Goal: Task Accomplishment & Management: Use online tool/utility

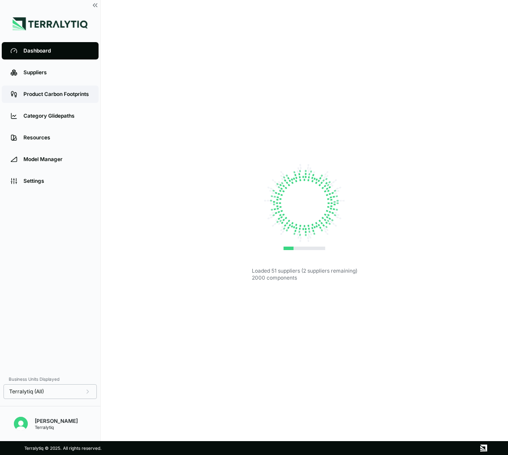
click at [74, 99] on link "Product Carbon Footprints" at bounding box center [50, 93] width 97 height 17
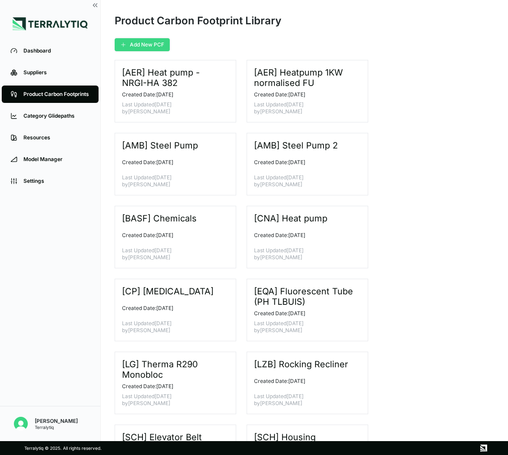
click at [153, 48] on button "Add New PCF" at bounding box center [142, 44] width 55 height 13
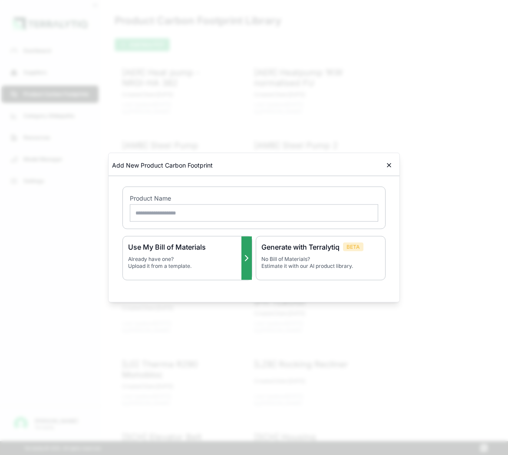
click at [217, 265] on p "Already have one? Upload it from a template." at bounding box center [187, 263] width 118 height 14
click at [226, 219] on input "text" at bounding box center [254, 212] width 248 height 17
click at [309, 108] on div at bounding box center [254, 227] width 508 height 455
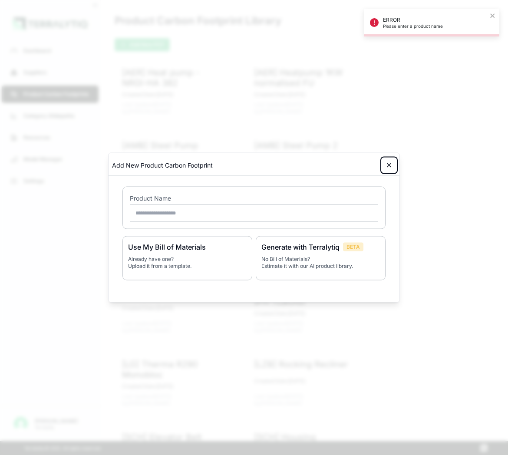
click at [391, 163] on icon at bounding box center [388, 165] width 7 height 7
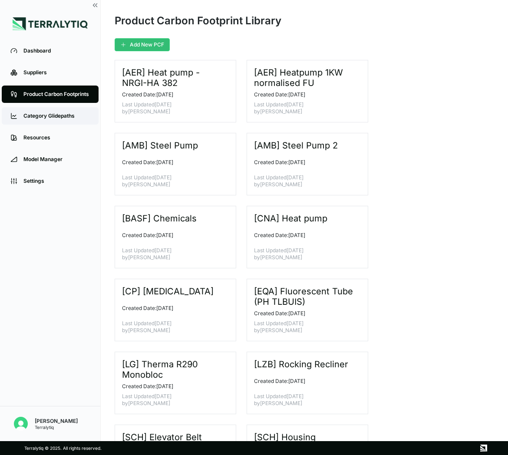
click at [55, 116] on div "Category Glidepaths" at bounding box center [56, 115] width 66 height 7
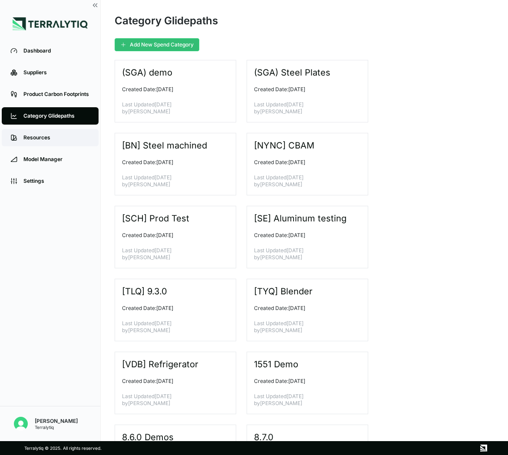
click at [36, 141] on div "Resources" at bounding box center [56, 137] width 66 height 7
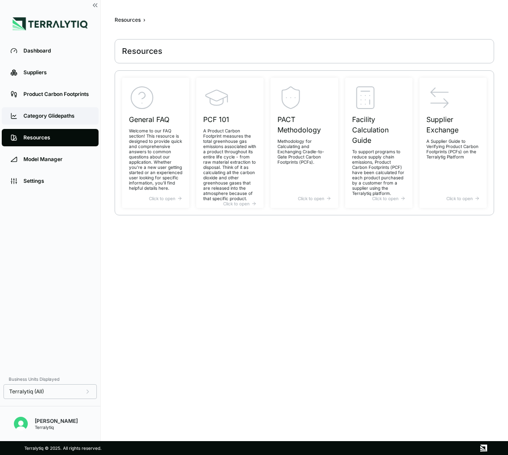
click at [59, 115] on div "Category Glidepaths" at bounding box center [56, 115] width 66 height 7
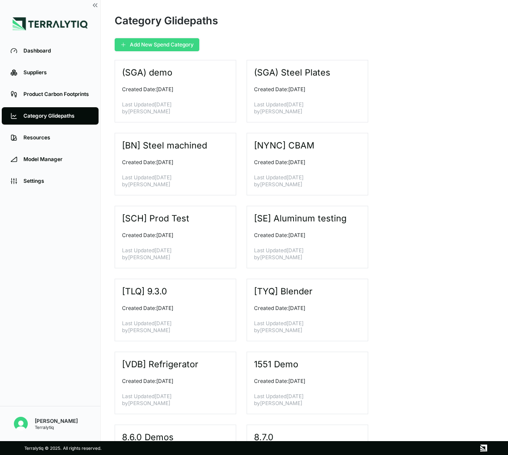
click at [148, 43] on button "Add New Spend Category" at bounding box center [157, 44] width 85 height 13
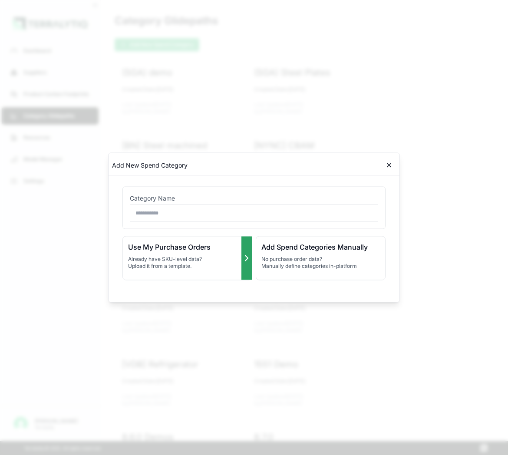
click at [201, 247] on h3 "Use My Purchase Orders" at bounding box center [187, 247] width 118 height 10
click at [198, 219] on input "text" at bounding box center [254, 212] width 248 height 17
type input "*********"
click at [193, 259] on p "Already have SKU-level data? Upload it from a template." at bounding box center [187, 263] width 118 height 14
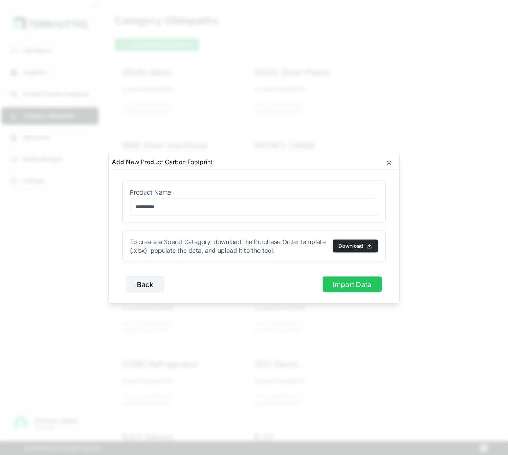
click at [357, 245] on button "Download" at bounding box center [355, 246] width 46 height 13
click at [385, 163] on icon "button" at bounding box center [388, 162] width 7 height 7
click at [387, 163] on icon "button" at bounding box center [388, 162] width 7 height 7
click at [400, 305] on div at bounding box center [254, 227] width 508 height 455
click at [358, 286] on button "Import Data" at bounding box center [352, 284] width 60 height 16
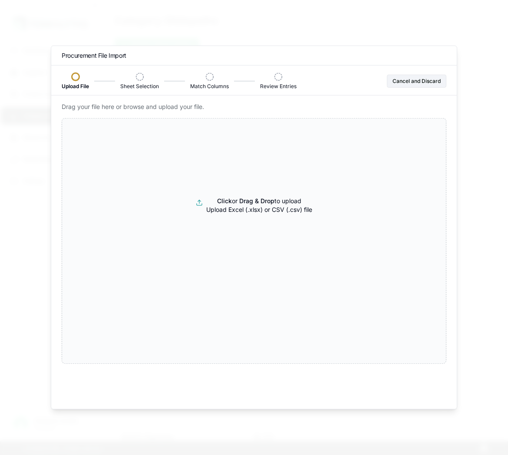
click at [416, 53] on div at bounding box center [254, 227] width 508 height 455
click at [416, 79] on button "Cancel and Discard" at bounding box center [416, 81] width 59 height 13
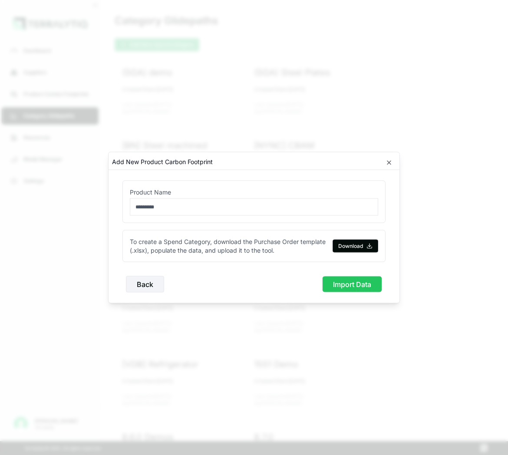
click at [156, 198] on input "*********" at bounding box center [254, 206] width 248 height 17
type input "**********"
click at [326, 283] on button "Import Data" at bounding box center [352, 284] width 60 height 16
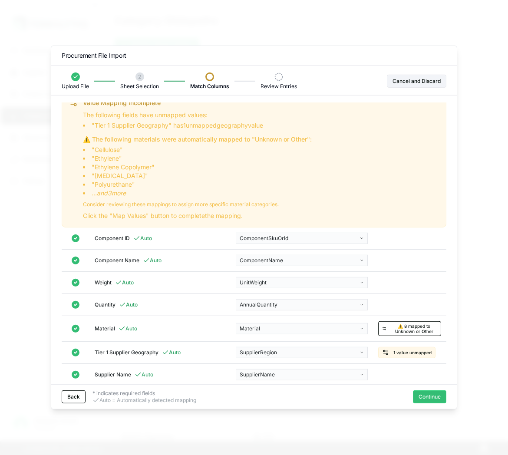
scroll to position [14, 0]
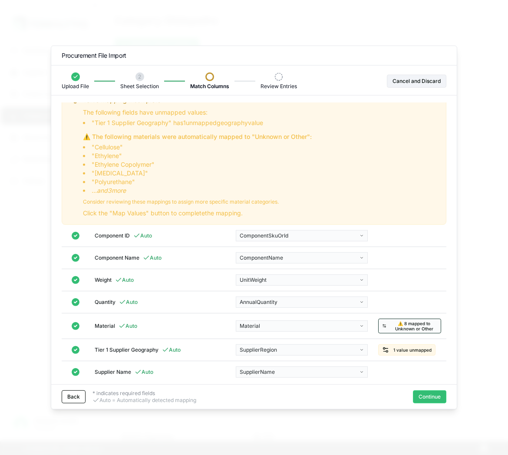
click at [410, 321] on span "⚠️ 8 mapped to Unknown or Other" at bounding box center [414, 326] width 46 height 10
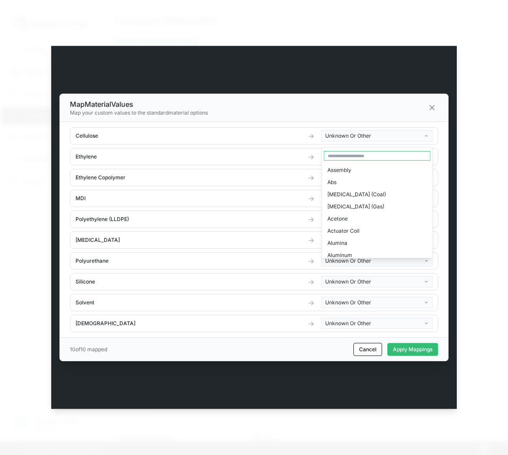
click at [355, 137] on body "Dashboard Suppliers Product Carbon Footprints Category Glidepaths Resources Mod…" at bounding box center [254, 227] width 508 height 455
click at [354, 152] on input "text" at bounding box center [377, 156] width 107 height 10
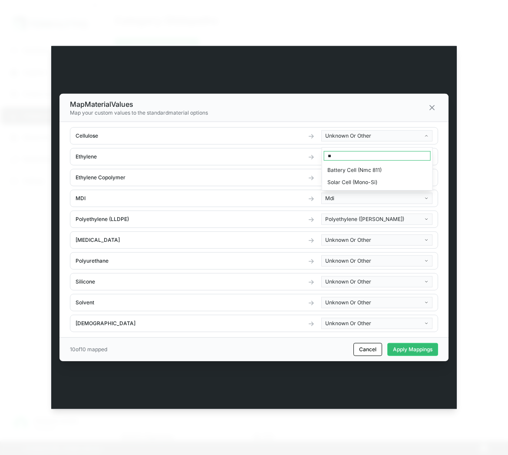
type input "*"
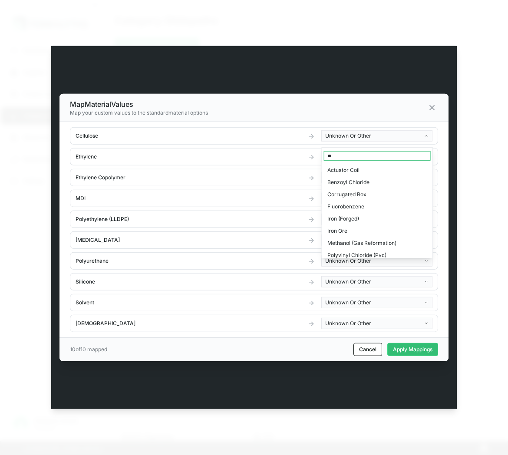
type input "*"
click at [276, 143] on body "Dashboard Suppliers Product Carbon Footprints Category Glidepaths Resources Mod…" at bounding box center [254, 227] width 508 height 455
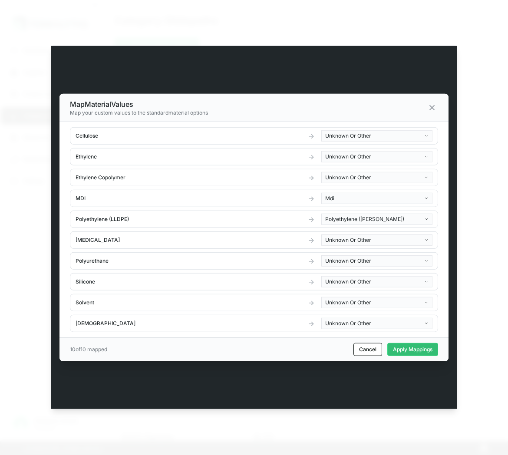
click at [335, 164] on body "Dashboard Suppliers Product Carbon Footprints Category Glidepaths Resources Mod…" at bounding box center [254, 227] width 508 height 455
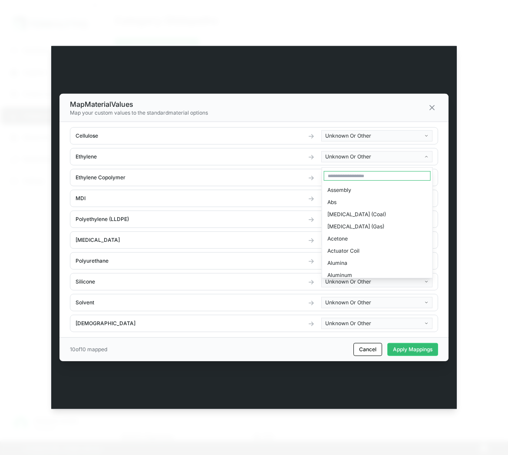
click at [334, 178] on input "text" at bounding box center [377, 176] width 107 height 10
type input "***"
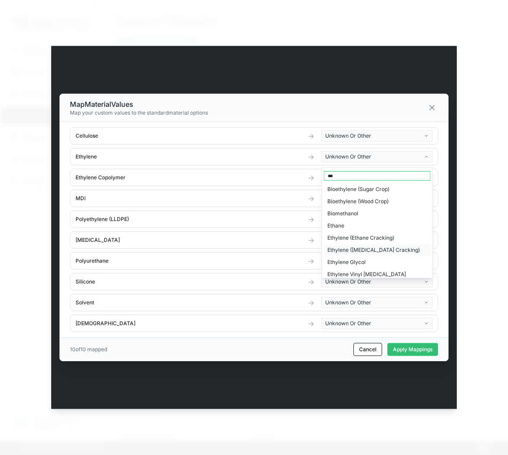
scroll to position [49, 0]
click at [380, 236] on div "Ethylene ([MEDICAL_DATA] Cracking)" at bounding box center [377, 238] width 107 height 12
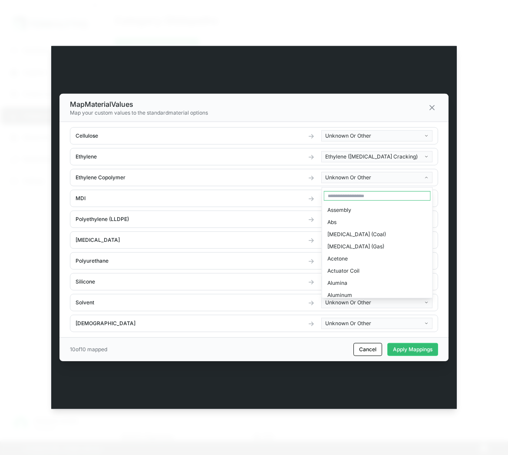
click at [362, 179] on body "Dashboard Suppliers Product Carbon Footprints Category Glidepaths Resources Mod…" at bounding box center [254, 227] width 508 height 455
click at [354, 192] on input "text" at bounding box center [377, 196] width 107 height 10
type input "*****"
click at [386, 270] on div "Ethylene Glycol" at bounding box center [377, 271] width 107 height 12
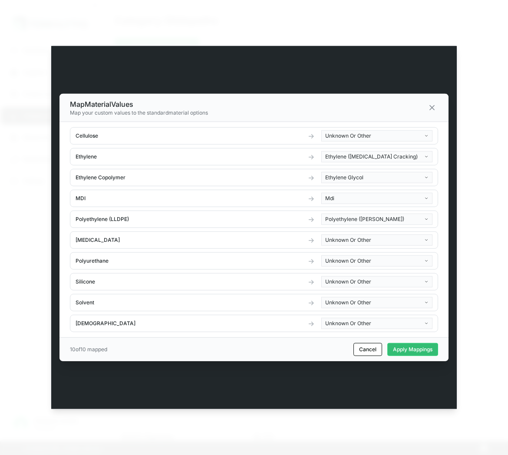
click at [363, 241] on body "Dashboard Suppliers Product Carbon Footprints Category Glidepaths Resources Mod…" at bounding box center [254, 227] width 508 height 455
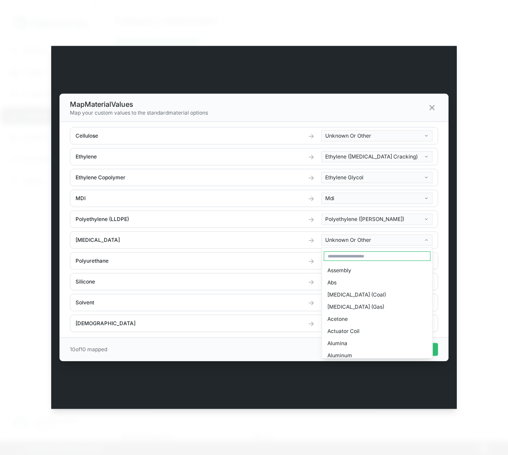
click at [362, 259] on input "text" at bounding box center [377, 256] width 107 height 10
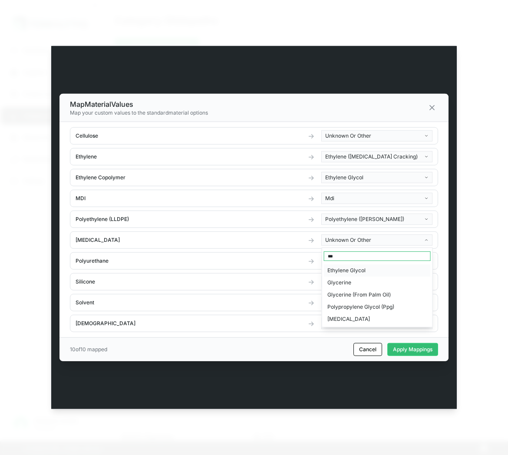
type input "***"
click at [371, 268] on div "Ethylene Glycol" at bounding box center [377, 270] width 107 height 12
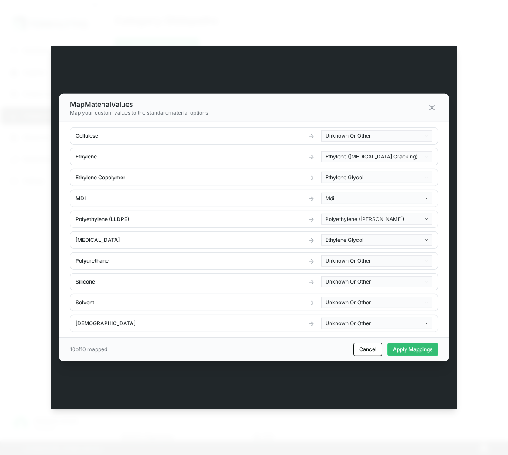
click at [352, 241] on body "Dashboard Suppliers Product Carbon Footprints Category Glidepaths Resources Mod…" at bounding box center [254, 227] width 508 height 455
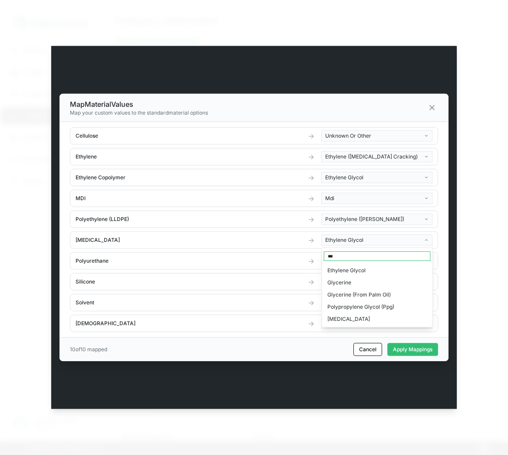
click at [282, 253] on body "Dashboard Suppliers Product Carbon Footprints Category Glidepaths Resources Mod…" at bounding box center [254, 227] width 508 height 455
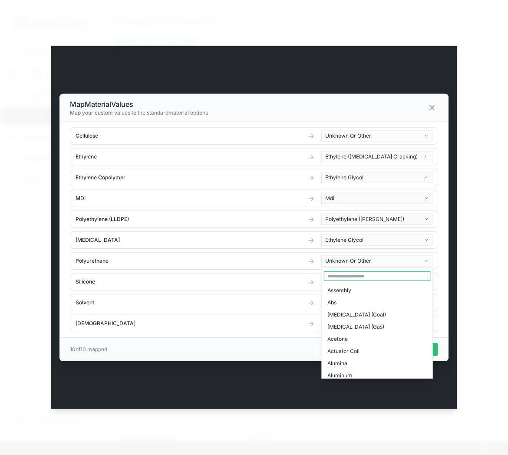
click at [336, 261] on body "Dashboard Suppliers Product Carbon Footprints Category Glidepaths Resources Mod…" at bounding box center [254, 227] width 508 height 455
click at [341, 275] on input "text" at bounding box center [377, 276] width 107 height 10
type input "****"
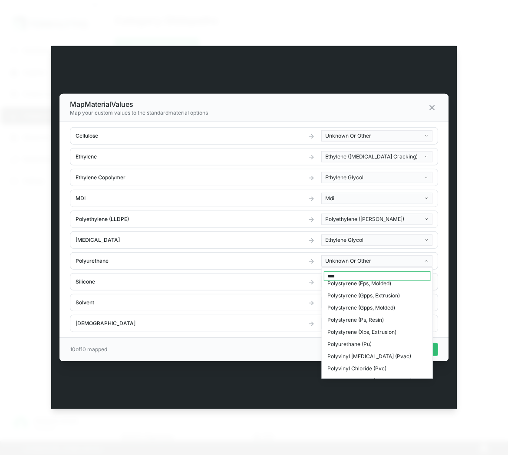
scroll to position [420, 0]
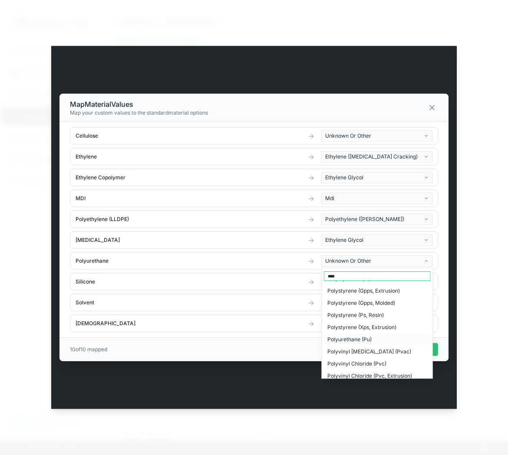
click at [355, 333] on div "Polyurethane (Pu)" at bounding box center [377, 339] width 107 height 12
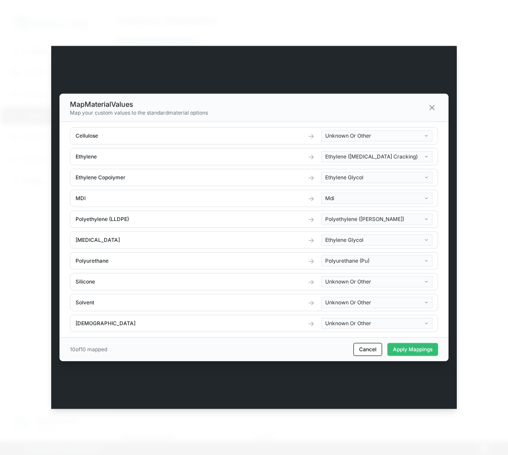
click at [355, 282] on body "Dashboard Suppliers Product Carbon Footprints Category Glidepaths Resources Mod…" at bounding box center [254, 227] width 508 height 455
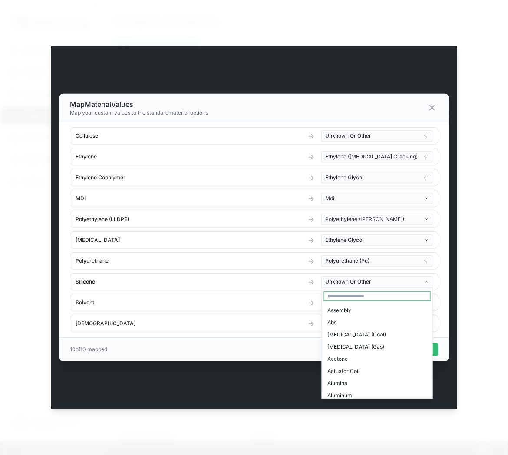
click at [355, 295] on input "text" at bounding box center [377, 296] width 107 height 10
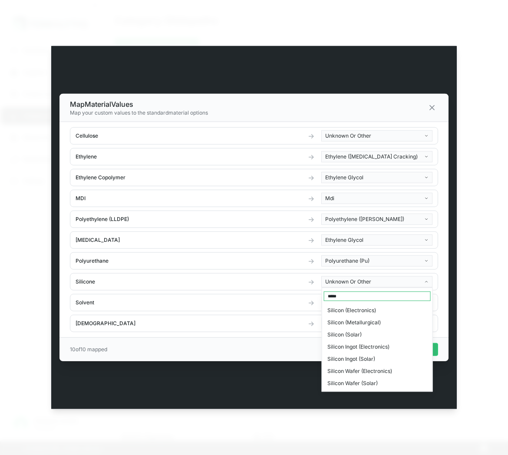
type input "*****"
click at [376, 321] on div "Silicon (Metallurgical)" at bounding box center [377, 322] width 107 height 12
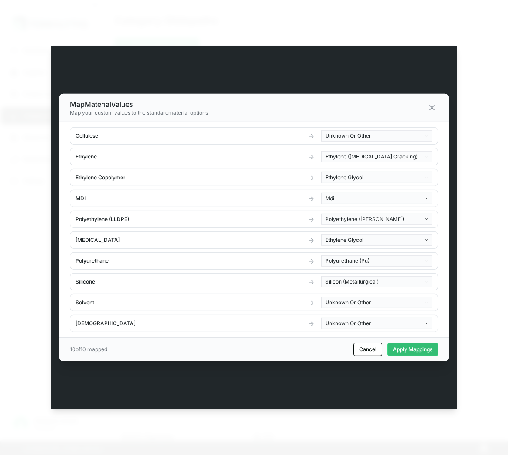
click at [338, 301] on body "Dashboard Suppliers Product Carbon Footprints Category Glidepaths Resources Mod…" at bounding box center [254, 227] width 508 height 455
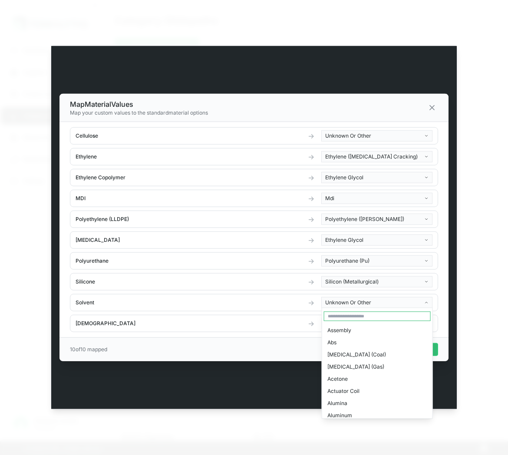
click at [338, 317] on input "text" at bounding box center [377, 316] width 107 height 10
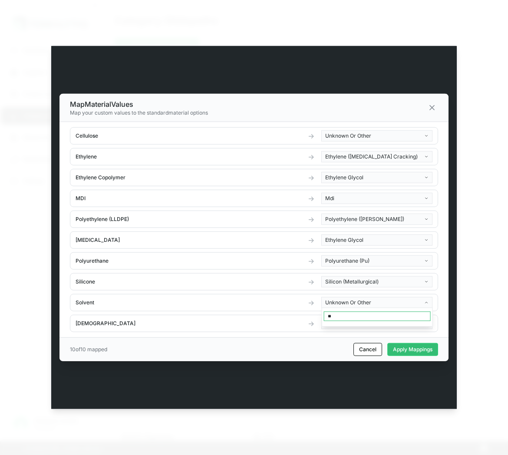
type input "*"
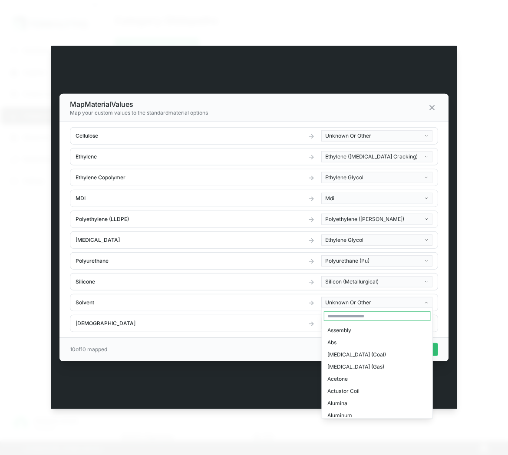
click at [287, 317] on body "Dashboard Suppliers Product Carbon Footprints Category Glidepaths Resources Mod…" at bounding box center [254, 227] width 508 height 455
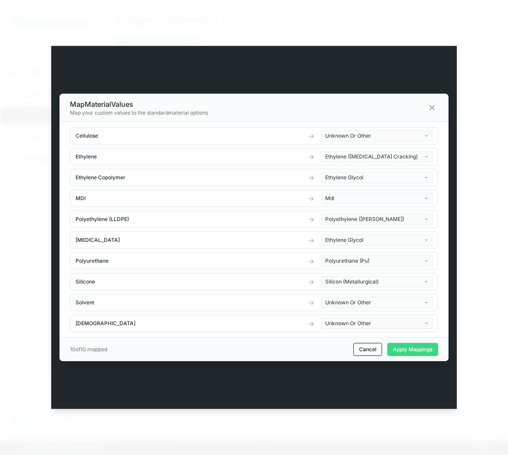
click at [416, 348] on button "Apply Mappings" at bounding box center [412, 349] width 51 height 13
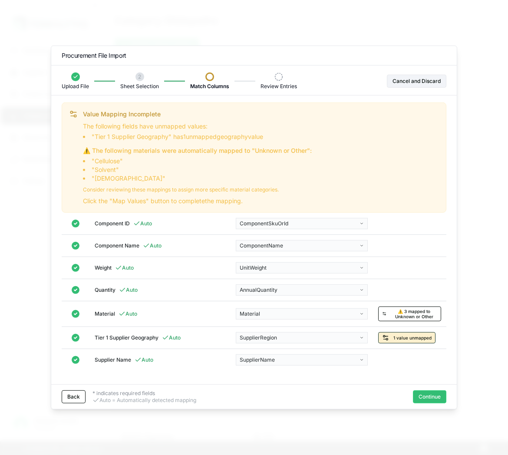
click at [404, 332] on button "1 value unmapped" at bounding box center [406, 337] width 57 height 11
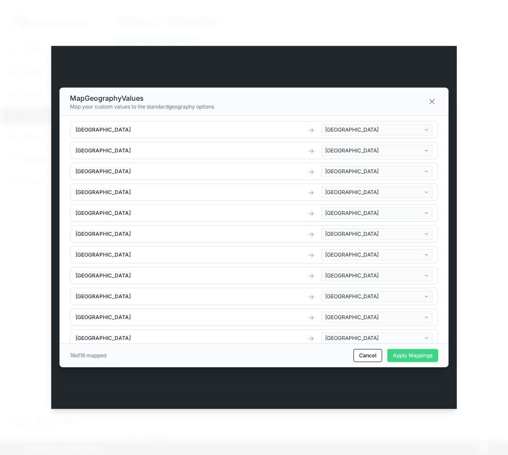
click at [397, 354] on button "Apply Mappings" at bounding box center [412, 355] width 51 height 13
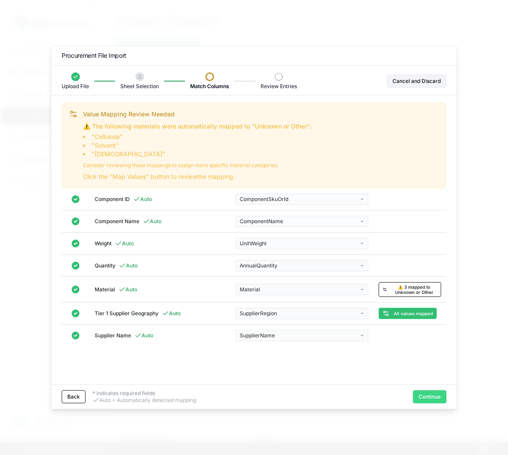
click at [416, 398] on button "Continue" at bounding box center [429, 396] width 33 height 13
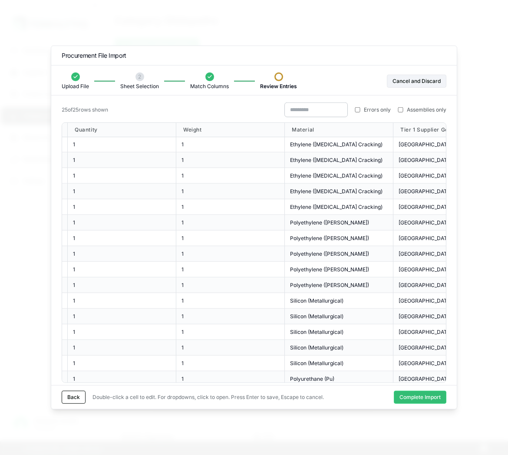
scroll to position [0, 431]
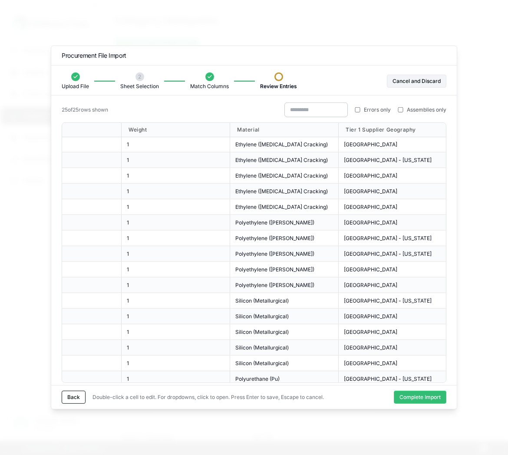
click at [387, 129] on span "Tier 1 Supplier Geography" at bounding box center [380, 129] width 70 height 7
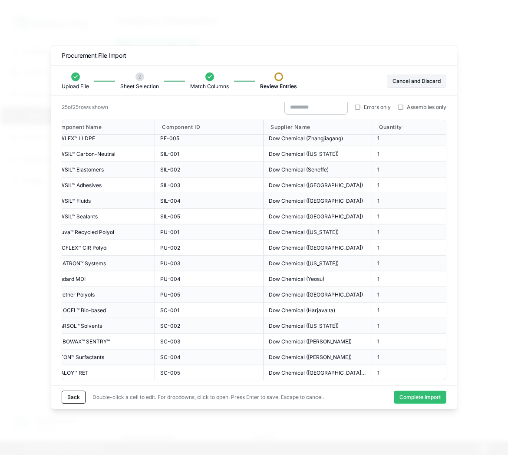
scroll to position [144, 0]
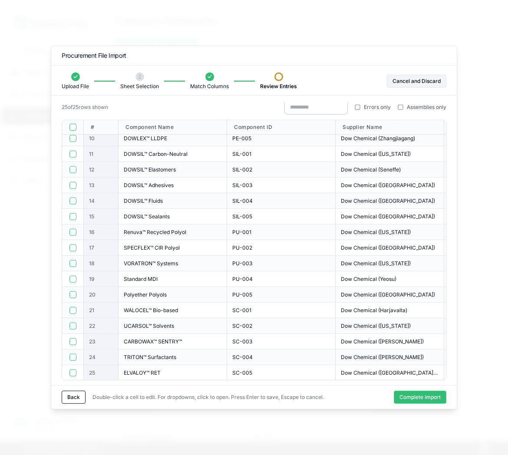
click at [73, 309] on button "button" at bounding box center [72, 309] width 7 height 7
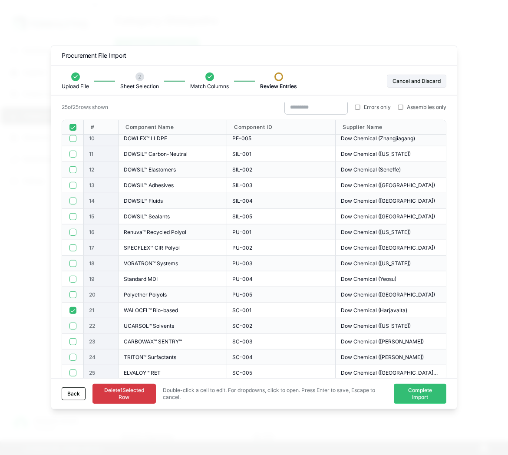
click at [73, 322] on button "button" at bounding box center [72, 325] width 7 height 7
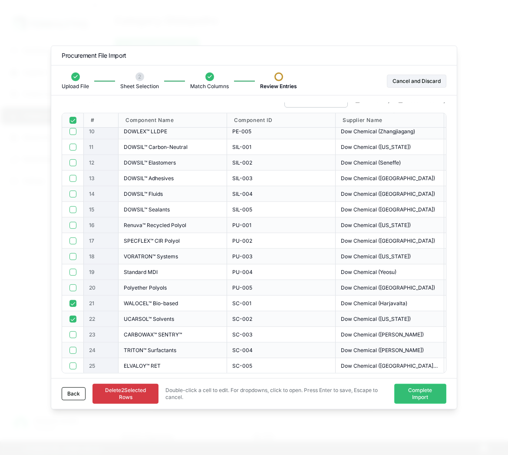
click at [71, 347] on button "button" at bounding box center [72, 349] width 7 height 7
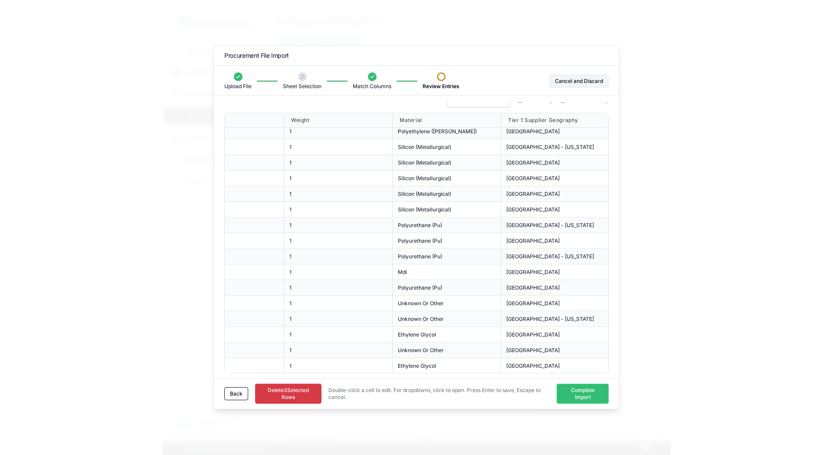
scroll to position [0, 431]
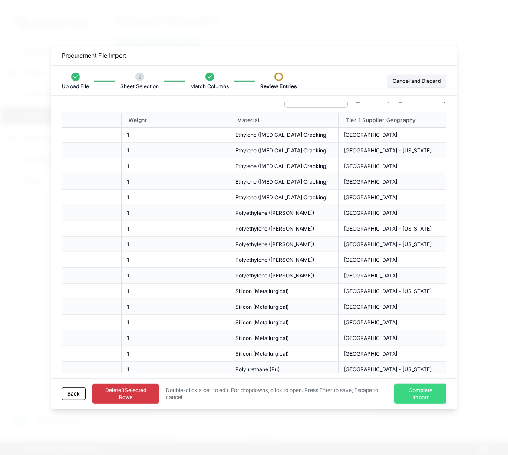
click at [416, 394] on button "Complete Import" at bounding box center [420, 394] width 52 height 20
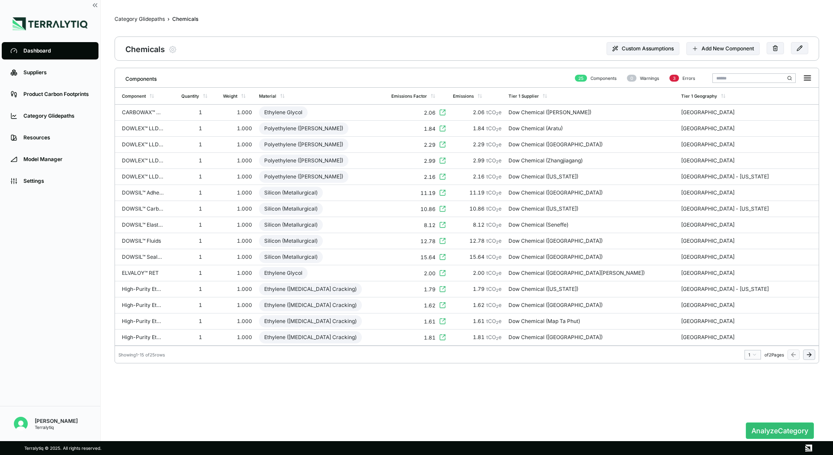
click at [416, 349] on button at bounding box center [809, 354] width 12 height 10
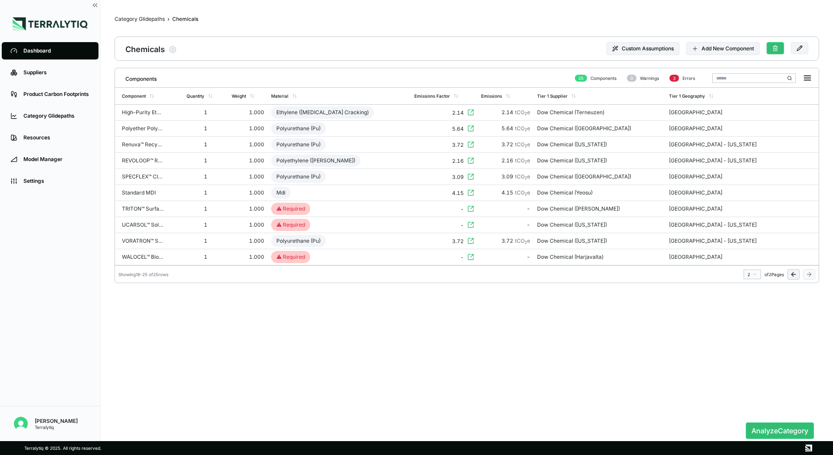
click at [416, 46] on button at bounding box center [775, 48] width 17 height 12
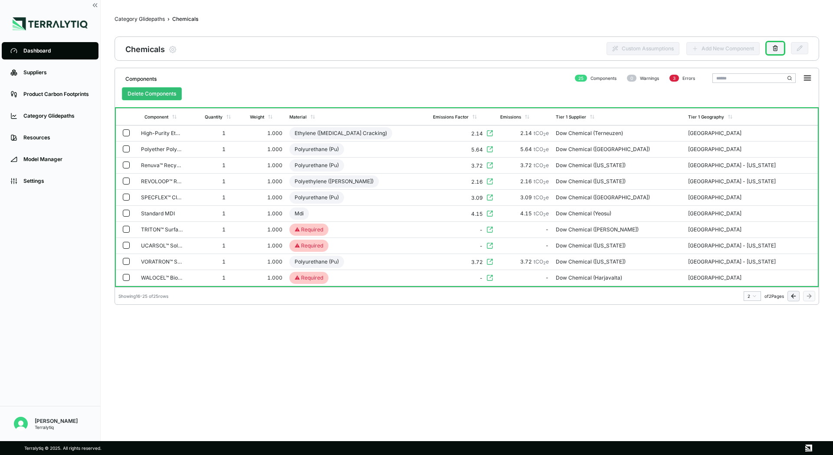
click at [124, 227] on button "button" at bounding box center [126, 229] width 7 height 7
click at [124, 244] on button "button" at bounding box center [126, 245] width 7 height 7
click at [121, 276] on td at bounding box center [127, 279] width 22 height 16
click at [155, 92] on button "Delete Components" at bounding box center [152, 93] width 60 height 13
click at [167, 90] on button "Delete Components" at bounding box center [152, 93] width 60 height 13
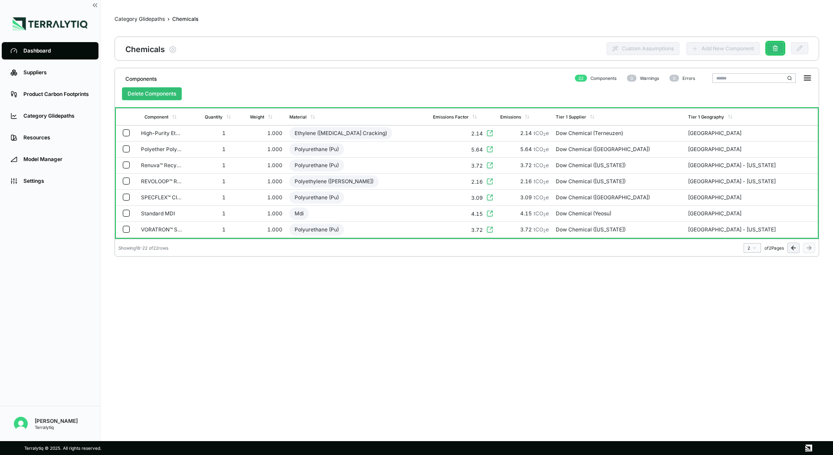
click at [416, 49] on icon at bounding box center [775, 48] width 6 height 6
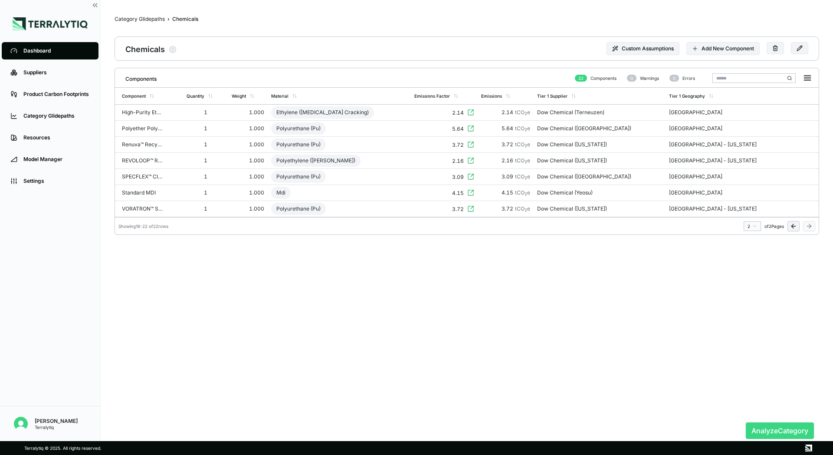
click at [416, 428] on button "Analyze Category" at bounding box center [780, 430] width 68 height 16
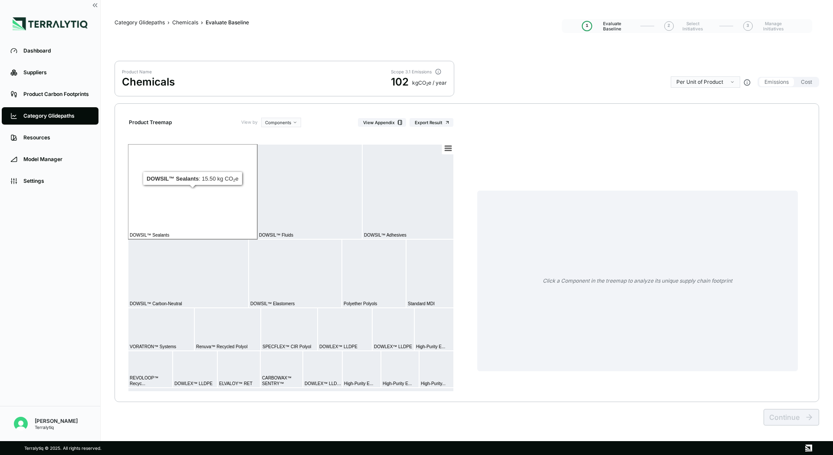
click at [200, 187] on rect at bounding box center [192, 191] width 129 height 95
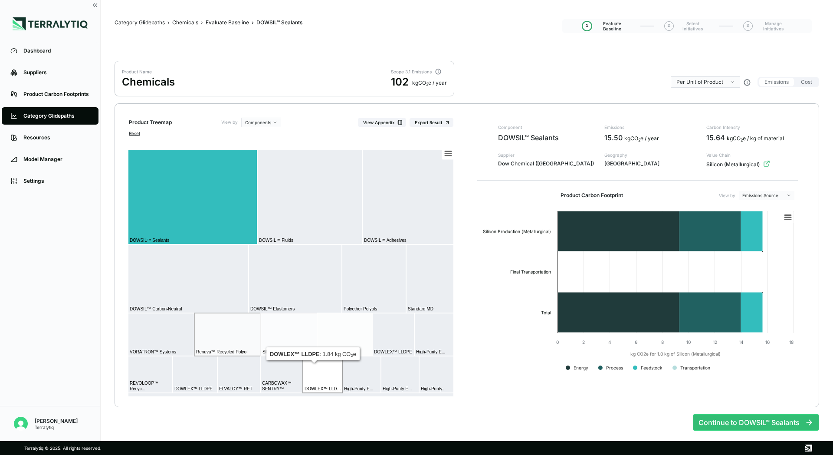
scroll to position [2, 0]
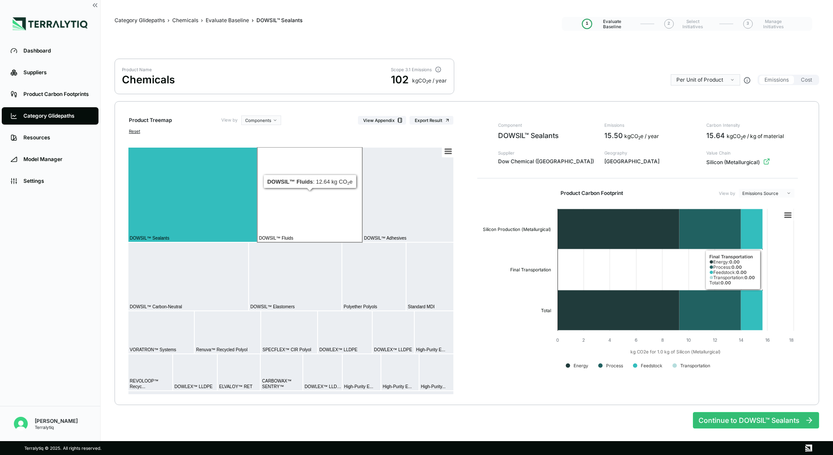
click at [315, 197] on rect at bounding box center [309, 194] width 105 height 95
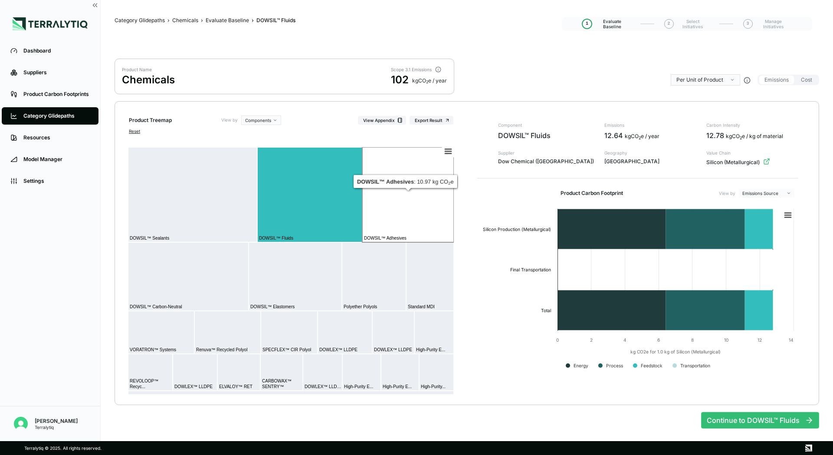
click at [416, 211] on rect at bounding box center [408, 194] width 92 height 95
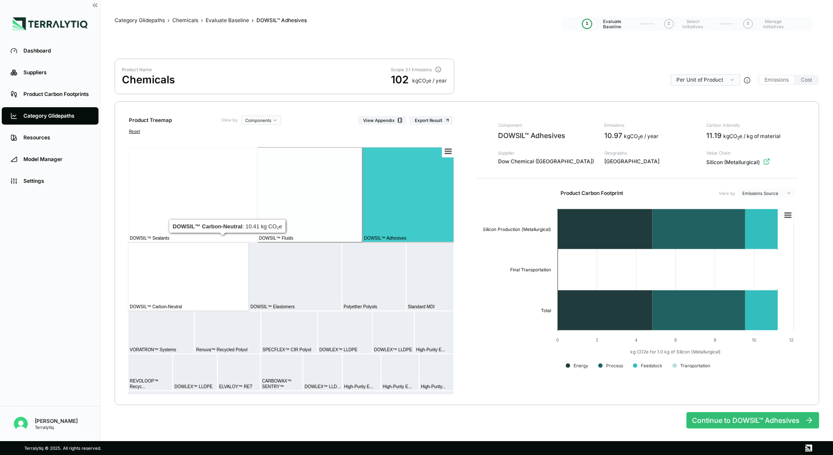
click at [191, 276] on rect at bounding box center [188, 276] width 121 height 69
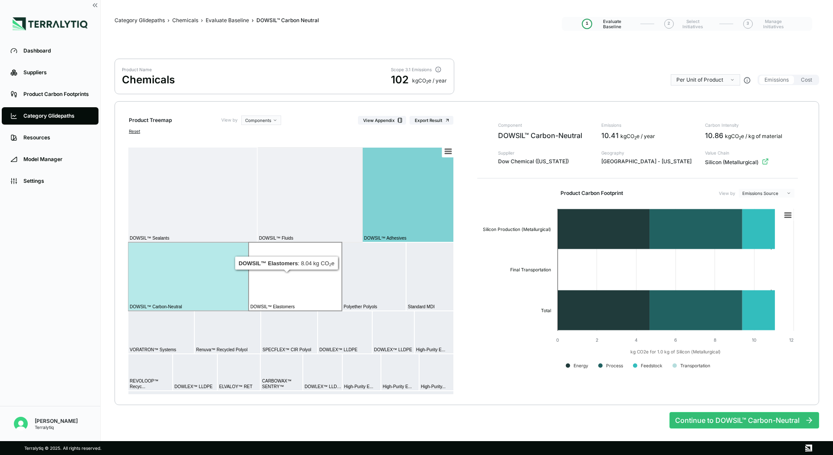
click at [288, 276] on rect at bounding box center [295, 276] width 93 height 69
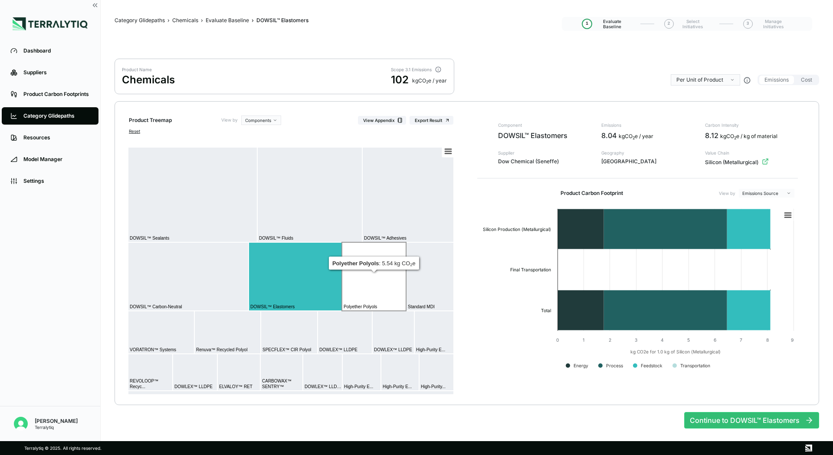
click at [381, 276] on rect at bounding box center [374, 276] width 64 height 69
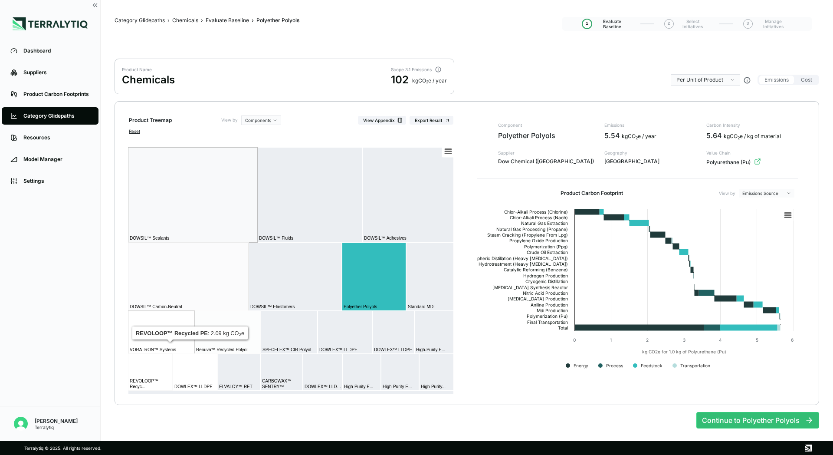
click at [170, 361] on rect at bounding box center [150, 372] width 45 height 37
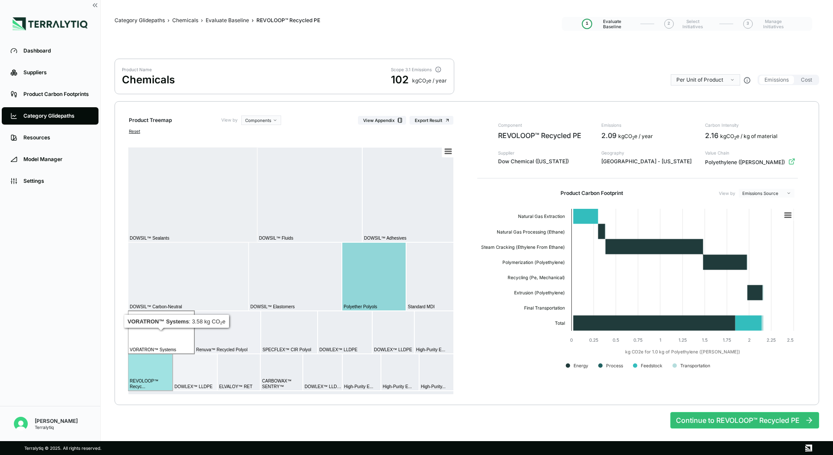
click at [170, 337] on rect at bounding box center [161, 332] width 66 height 43
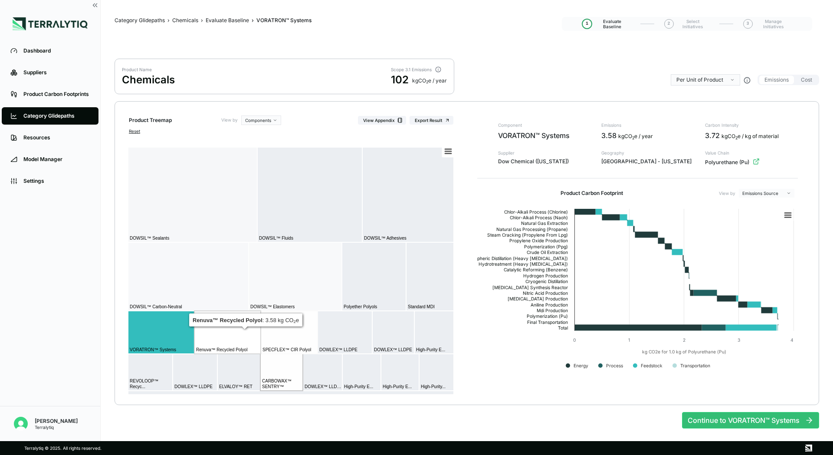
click at [239, 338] on rect at bounding box center [227, 332] width 66 height 43
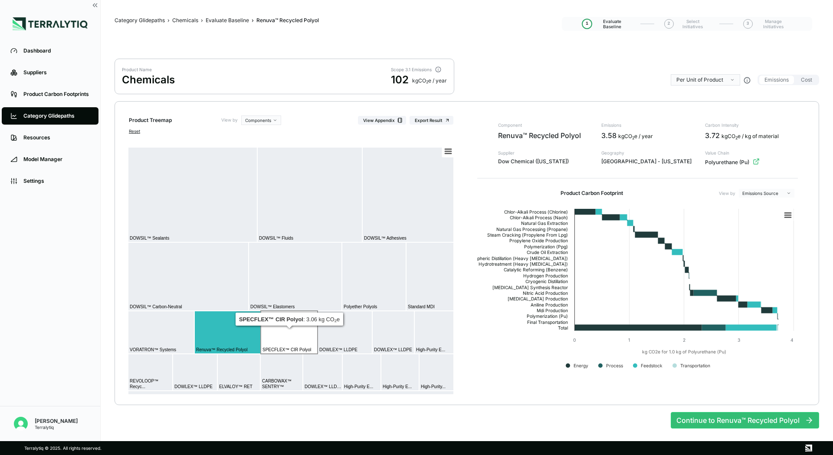
click at [302, 338] on rect at bounding box center [289, 332] width 57 height 43
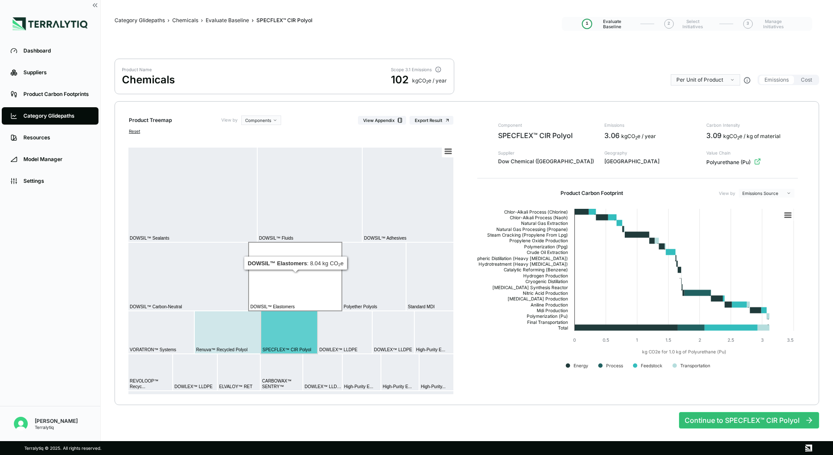
click at [292, 290] on rect at bounding box center [295, 276] width 93 height 69
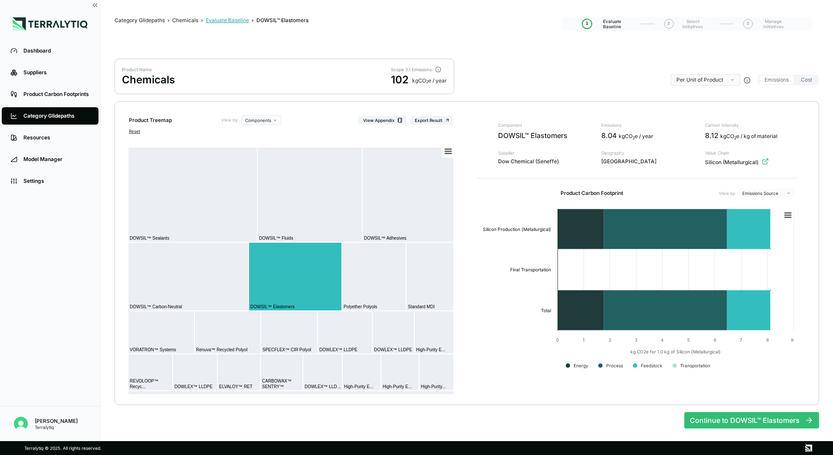
click at [219, 23] on div "Evaluate Baseline" at bounding box center [227, 20] width 43 height 7
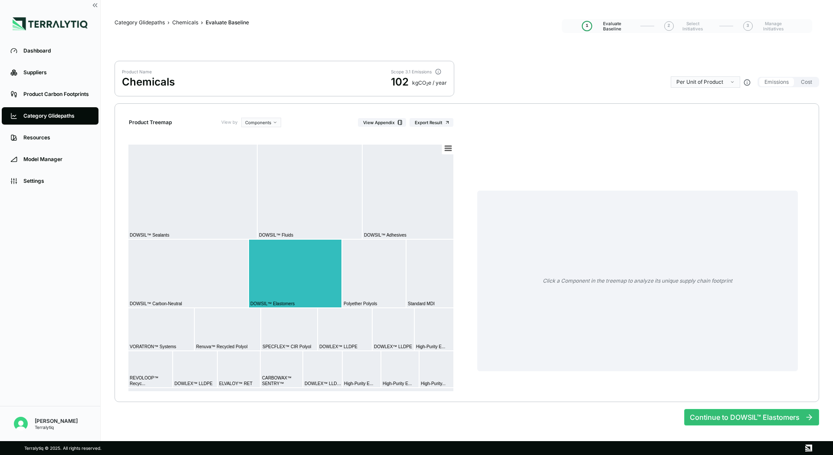
scroll to position [0, 0]
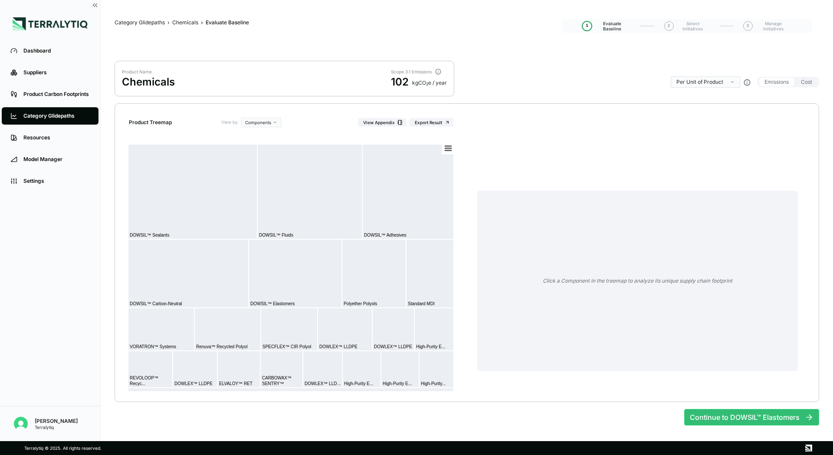
click at [180, 27] on nav "Category Glidepaths › Chemicals › Evaluate Baseline Evaluate Baseline" at bounding box center [338, 23] width 447 height 12
click at [181, 24] on div "Chemicals" at bounding box center [185, 22] width 26 height 7
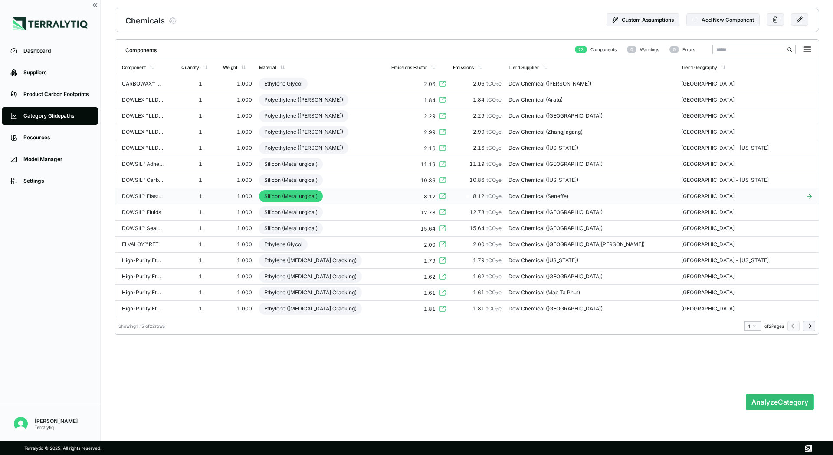
scroll to position [31, 0]
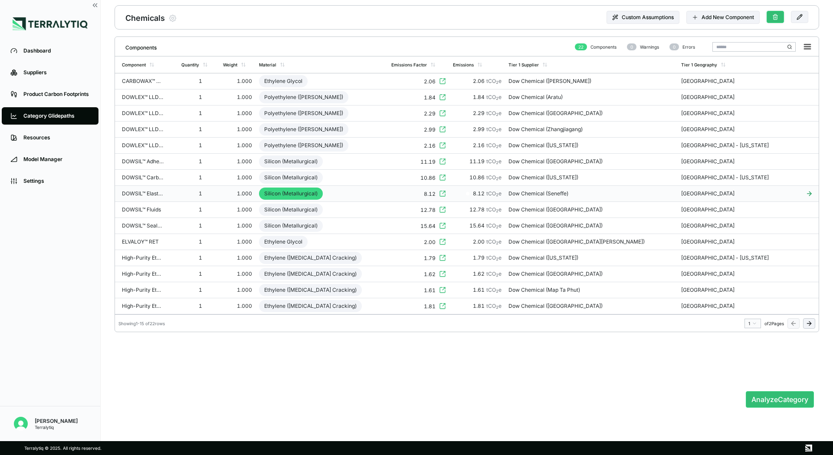
click at [416, 16] on icon at bounding box center [775, 17] width 6 height 6
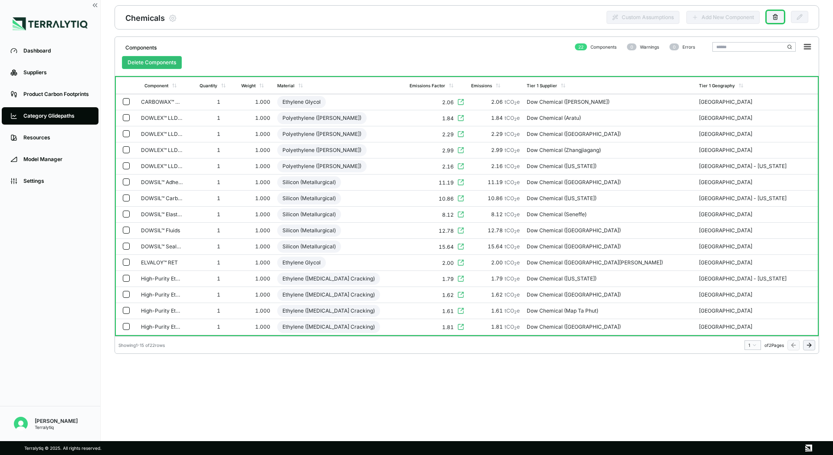
click at [121, 182] on td at bounding box center [127, 182] width 22 height 16
click at [125, 191] on td at bounding box center [127, 199] width 22 height 16
click at [125, 211] on button "button" at bounding box center [126, 214] width 7 height 7
click at [125, 228] on button "button" at bounding box center [126, 231] width 7 height 7
click at [129, 246] on button "button" at bounding box center [126, 247] width 7 height 7
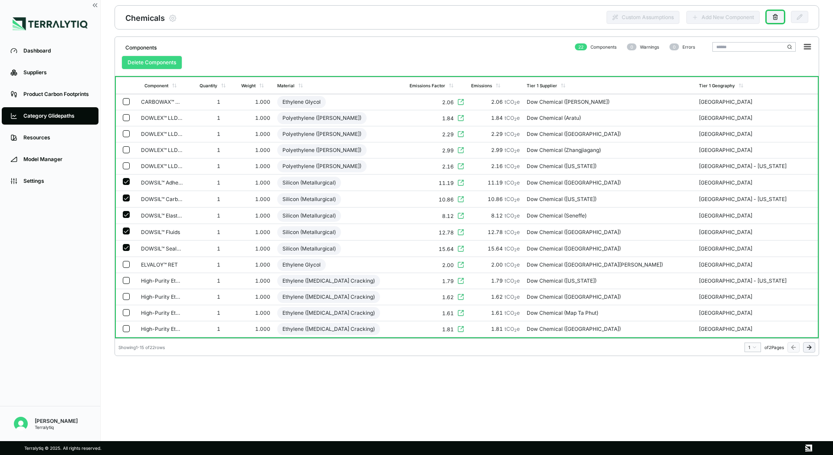
click at [152, 64] on button "Delete Components" at bounding box center [152, 62] width 60 height 13
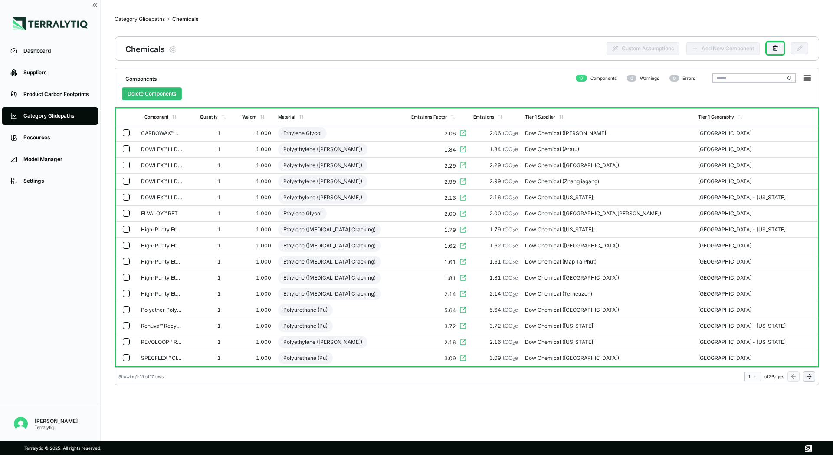
scroll to position [30, 0]
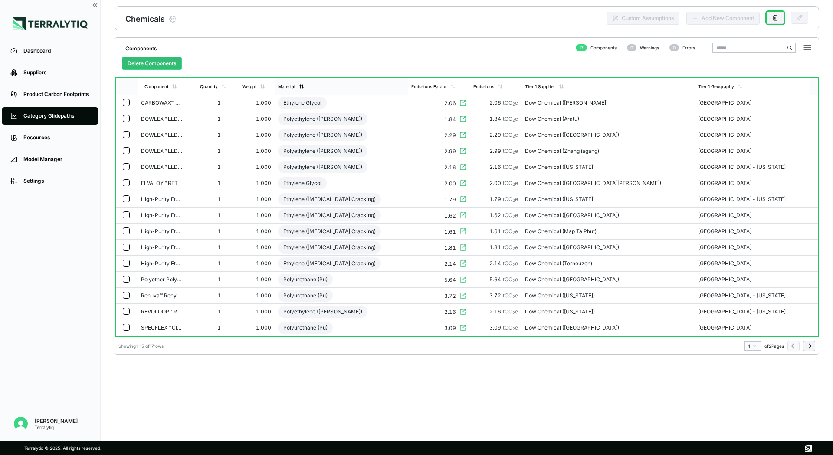
click at [338, 81] on div "Material" at bounding box center [341, 86] width 133 height 16
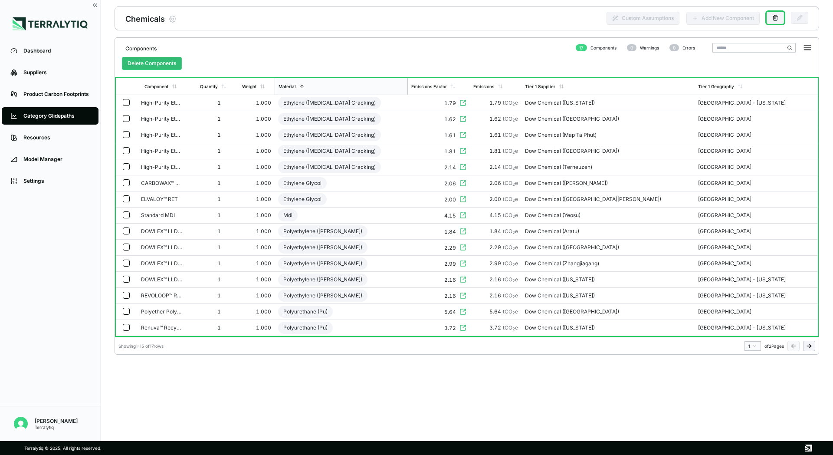
click at [123, 212] on button "button" at bounding box center [126, 214] width 7 height 7
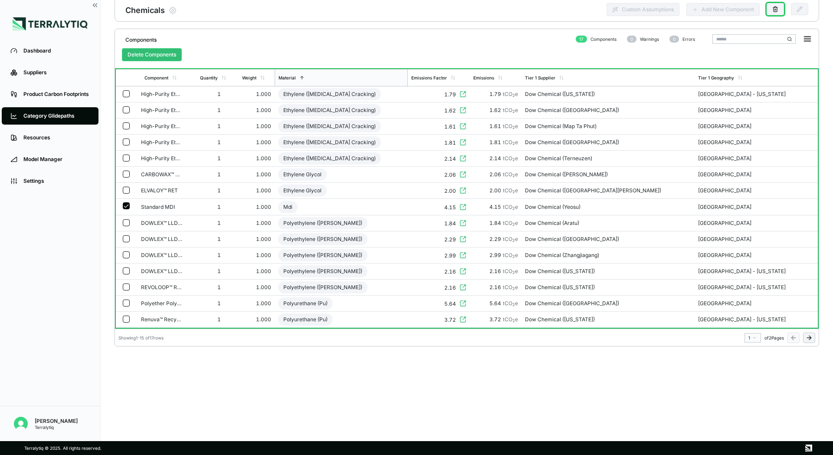
scroll to position [40, 0]
click at [181, 55] on button "Delete Components" at bounding box center [152, 53] width 60 height 13
click at [174, 53] on button "Delete Components" at bounding box center [152, 53] width 60 height 13
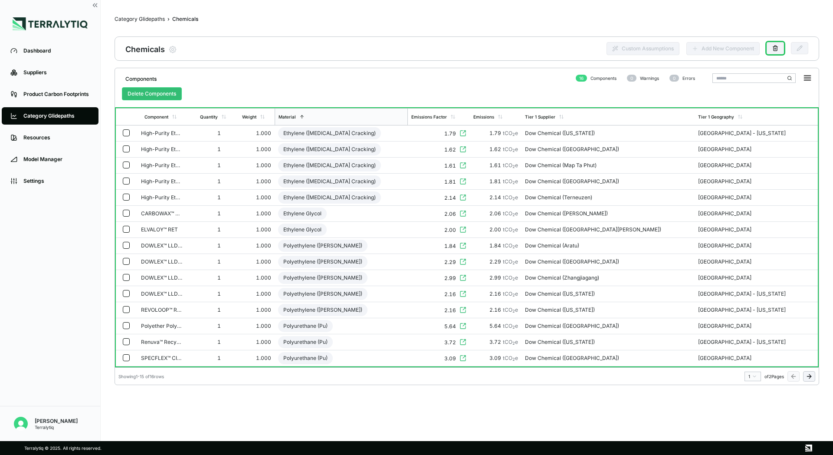
click at [416, 404] on div "Components 16 Components 0 Warnings 0 Errors Delete Components Component Quanti…" at bounding box center [467, 242] width 705 height 348
click at [416, 47] on icon at bounding box center [775, 48] width 6 height 6
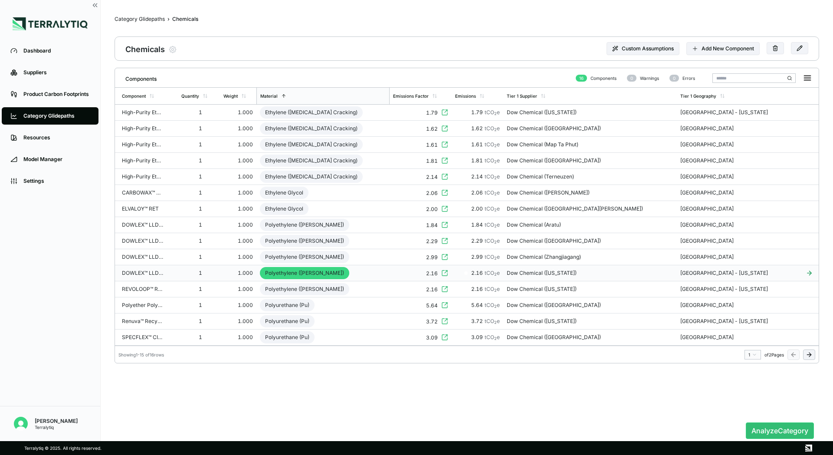
click at [416, 27] on main "Category Glidepaths › Chemicals Chemicals Chemicals Modify Product Custom Assum…" at bounding box center [467, 241] width 705 height 455
click at [416, 351] on icon at bounding box center [809, 354] width 7 height 7
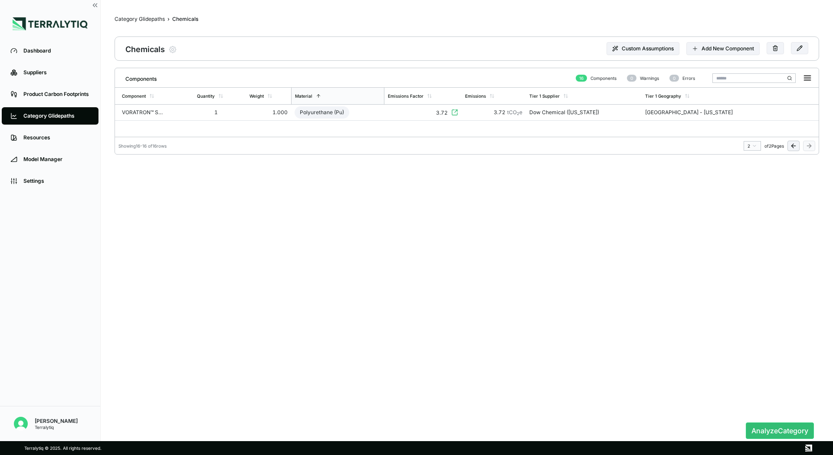
click at [416, 142] on icon at bounding box center [793, 145] width 7 height 7
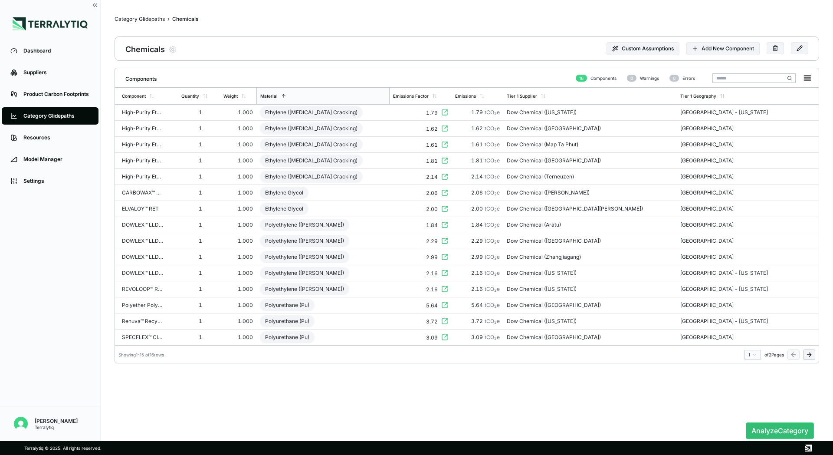
click at [265, 25] on nav "Category Glidepaths › Chemicals Chemicals" at bounding box center [350, 20] width 470 height 12
click at [416, 430] on button "Analyze Category" at bounding box center [780, 430] width 68 height 16
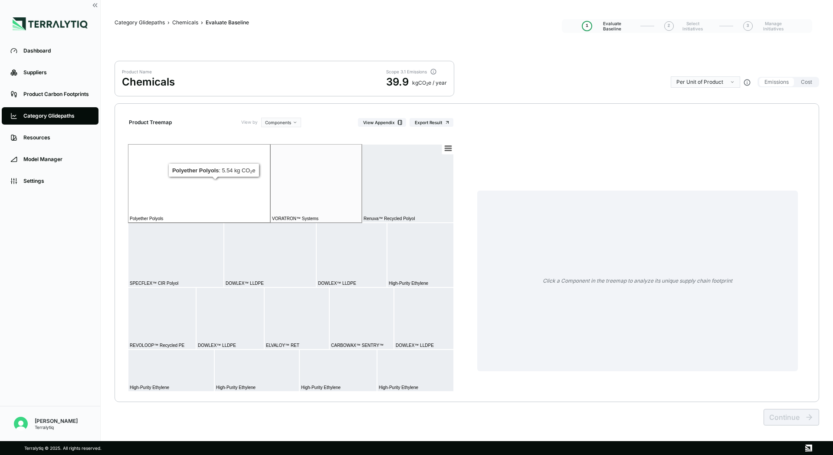
click at [232, 176] on rect at bounding box center [199, 183] width 142 height 79
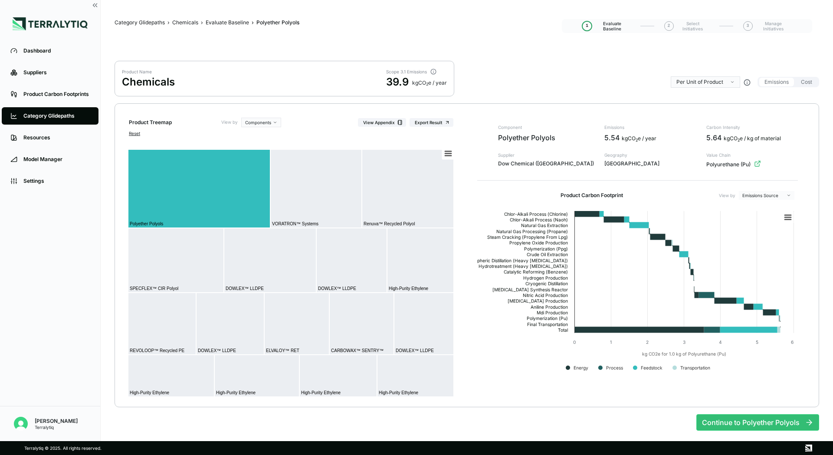
click at [416, 163] on icon "button" at bounding box center [757, 163] width 7 height 7
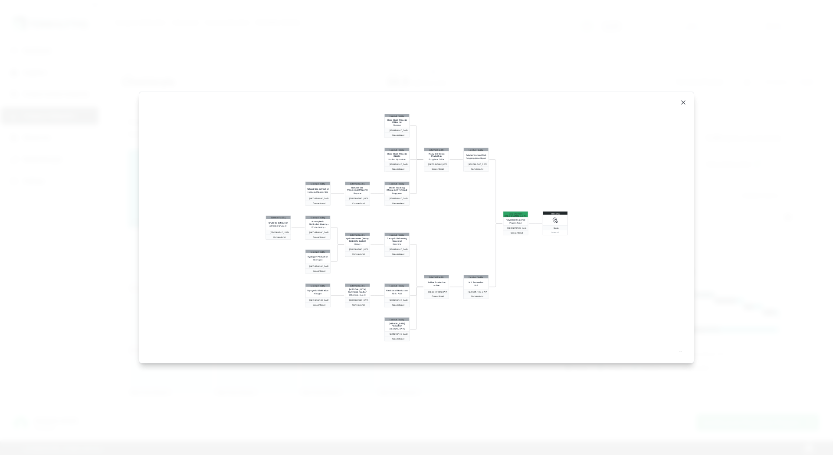
click at [416, 230] on div "External Facility Chlor-Alkali Process (Chlorine) Chlorine Malaysia Conventiona…" at bounding box center [417, 227] width 534 height 250
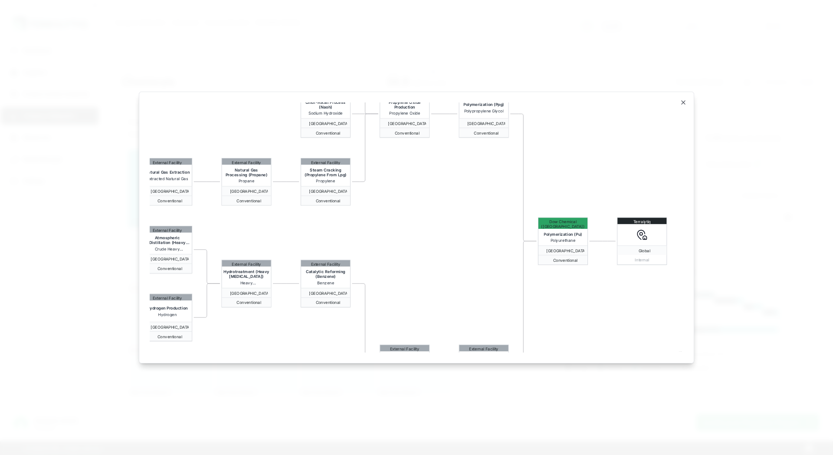
drag, startPoint x: 453, startPoint y: 230, endPoint x: 457, endPoint y: 254, distance: 24.3
click at [416, 254] on div "External Facility Chlor-Alkali Process (Chlorine) Chlorine Malaysia Conventiona…" at bounding box center [417, 227] width 534 height 250
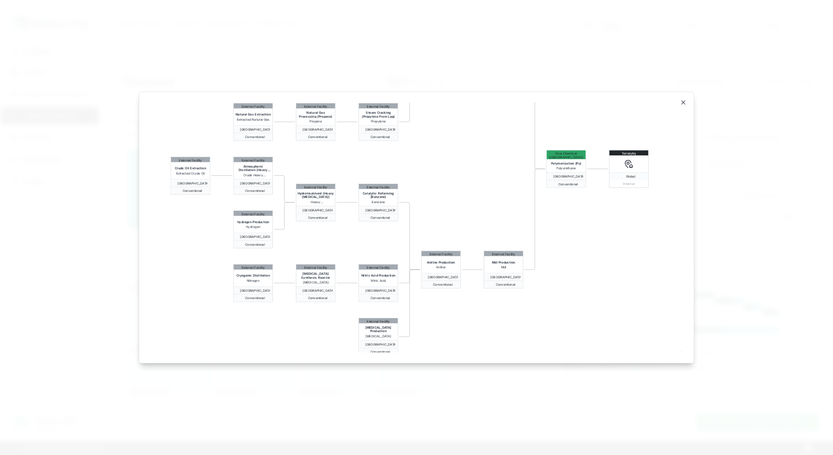
drag, startPoint x: 457, startPoint y: 254, endPoint x: 466, endPoint y: 180, distance: 74.8
click at [416, 180] on div "External Facility Chlor-Alkali Process (Chlorine) Chlorine Malaysia Conventiona…" at bounding box center [417, 227] width 534 height 250
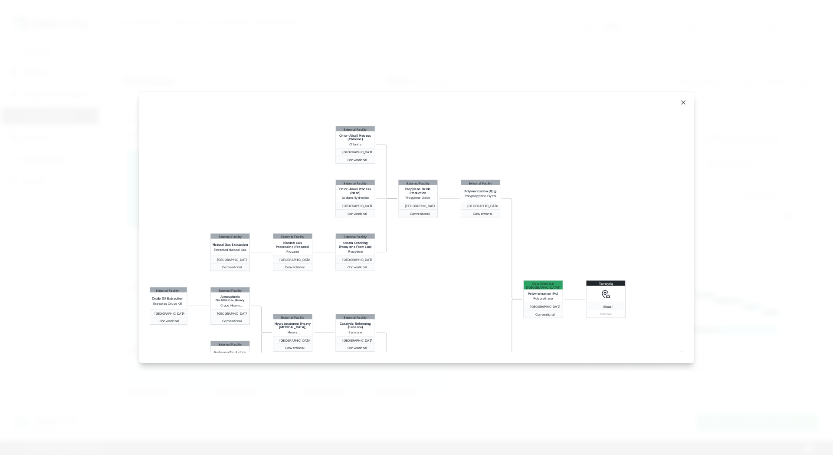
drag, startPoint x: 469, startPoint y: 200, endPoint x: 430, endPoint y: 337, distance: 142.8
click at [416, 337] on div "External Facility Chlor-Alkali Process (Chlorine) Chlorine Malaysia Conventiona…" at bounding box center [417, 227] width 534 height 250
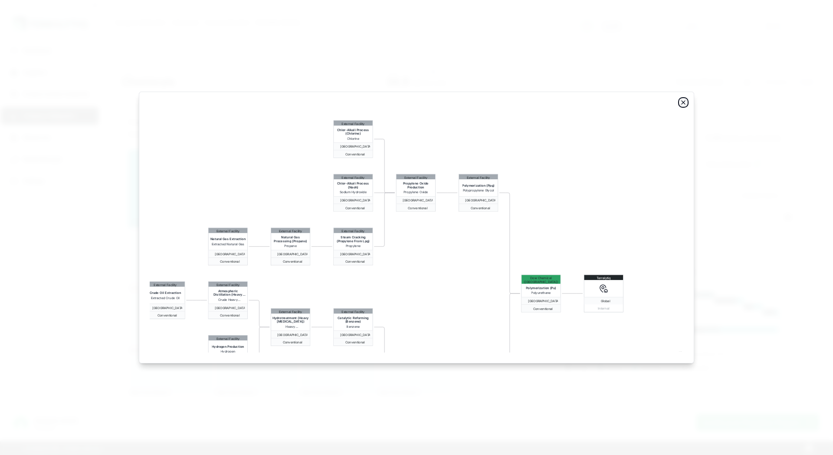
click at [416, 102] on icon "button" at bounding box center [683, 102] width 7 height 7
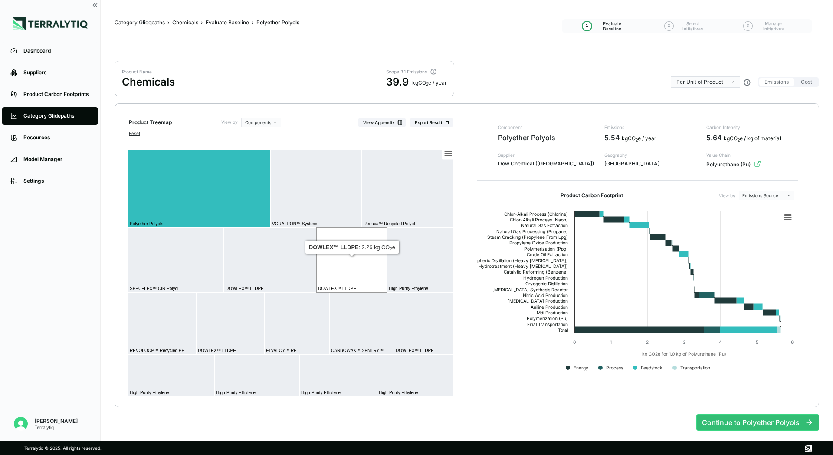
click at [359, 256] on rect at bounding box center [351, 260] width 71 height 65
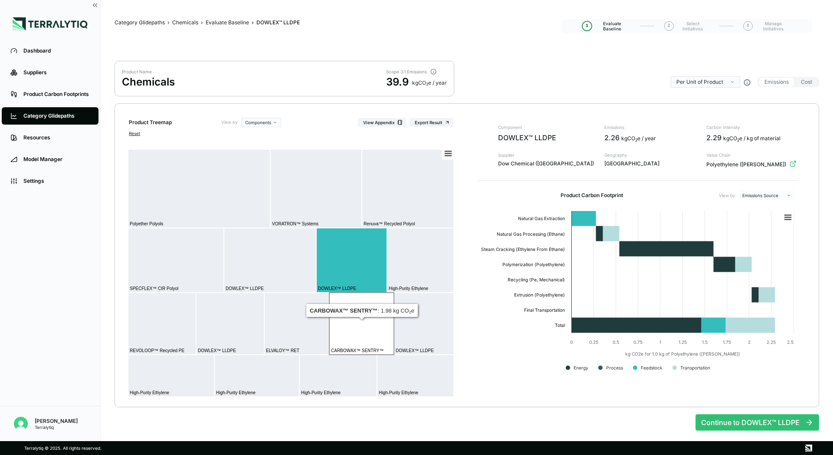
click at [368, 326] on rect at bounding box center [361, 323] width 65 height 62
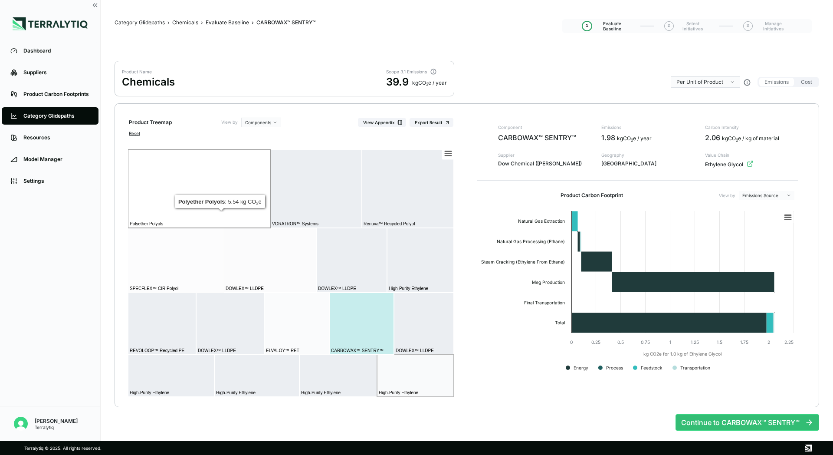
click at [171, 203] on rect at bounding box center [199, 188] width 142 height 79
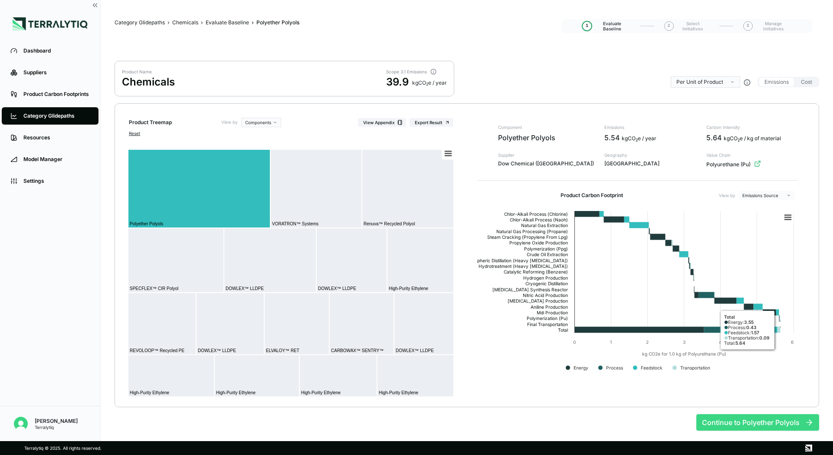
click at [416, 414] on button "Continue to Polyether Polyols" at bounding box center [757, 422] width 123 height 16
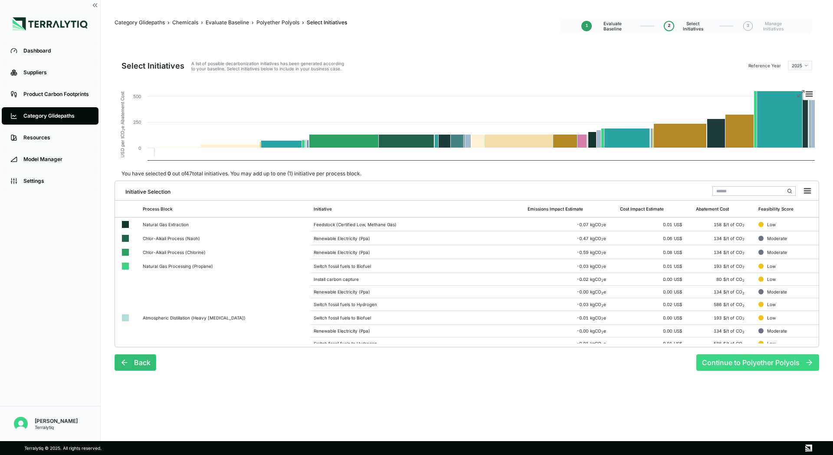
click at [416, 362] on button "Continue to Polyether Polyols" at bounding box center [757, 362] width 123 height 16
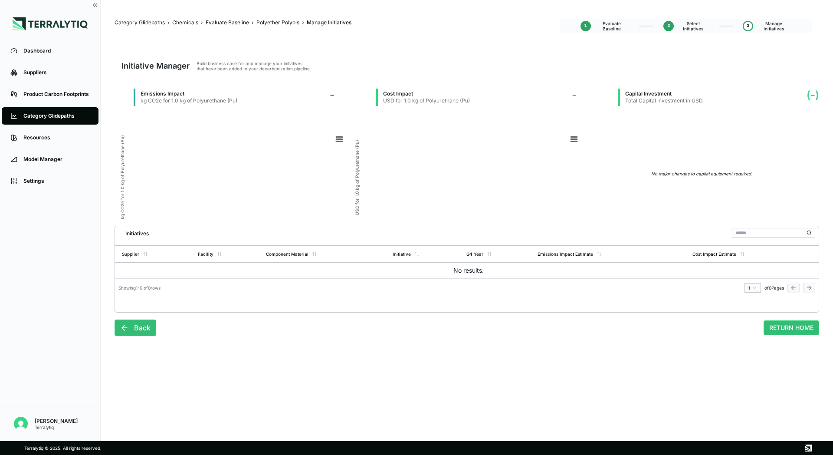
click at [416, 23] on span "Evaluate Baseline" at bounding box center [611, 26] width 35 height 10
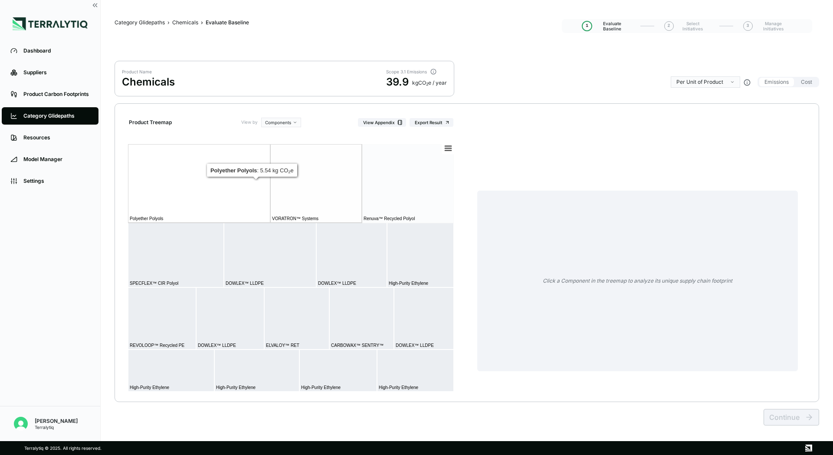
click at [192, 152] on rect at bounding box center [199, 183] width 142 height 79
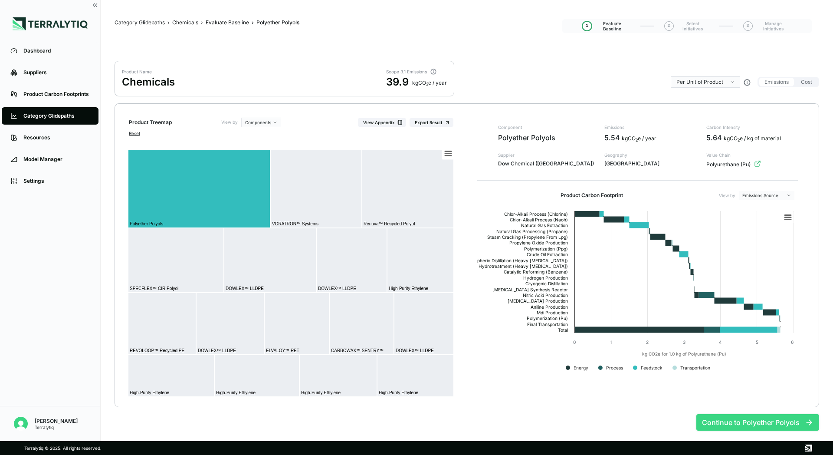
click at [416, 422] on button "Continue to Polyether Polyols" at bounding box center [757, 422] width 123 height 16
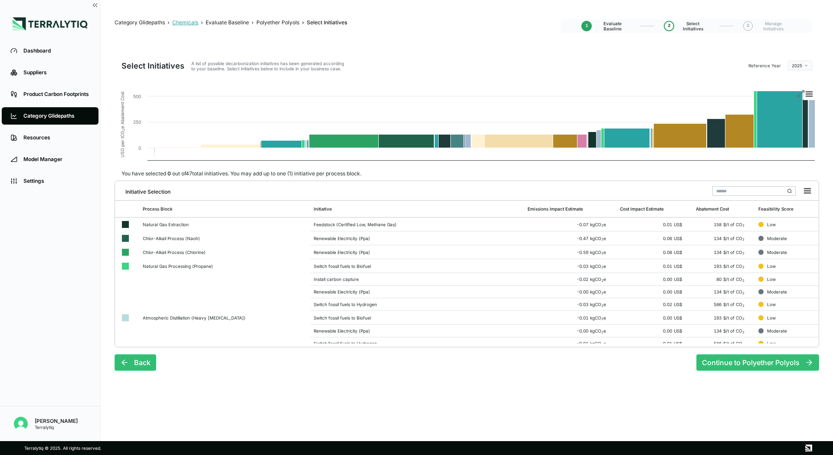
click at [181, 22] on div "Chemicals" at bounding box center [185, 22] width 26 height 7
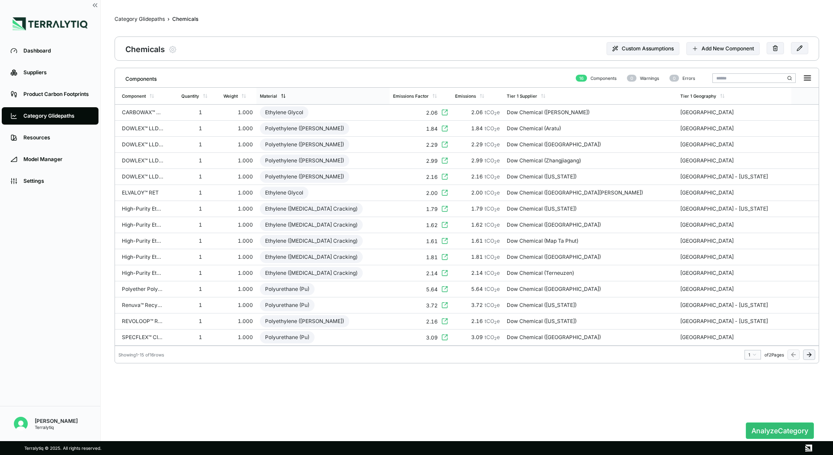
click at [304, 90] on div "Material" at bounding box center [322, 96] width 133 height 16
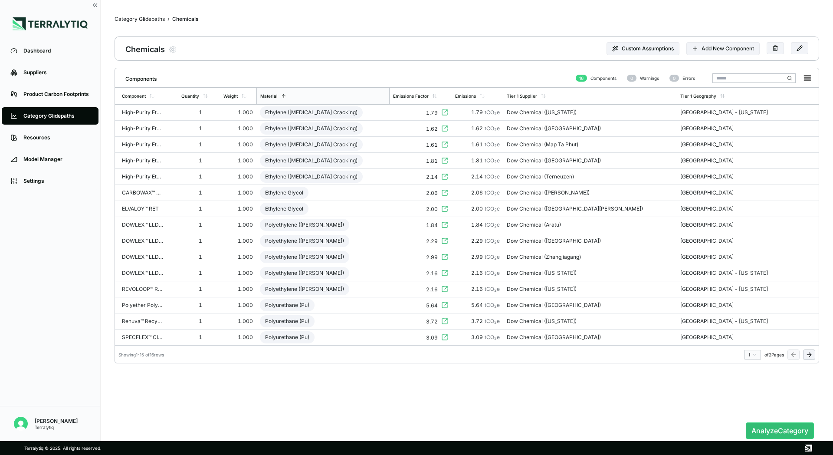
click at [416, 386] on div "Components 16 Components 0 Warnings 0 Errors Component Quantity Weight Material…" at bounding box center [467, 242] width 705 height 348
click at [382, 110] on td "Ethylene ([MEDICAL_DATA] Cracking)" at bounding box center [322, 113] width 133 height 16
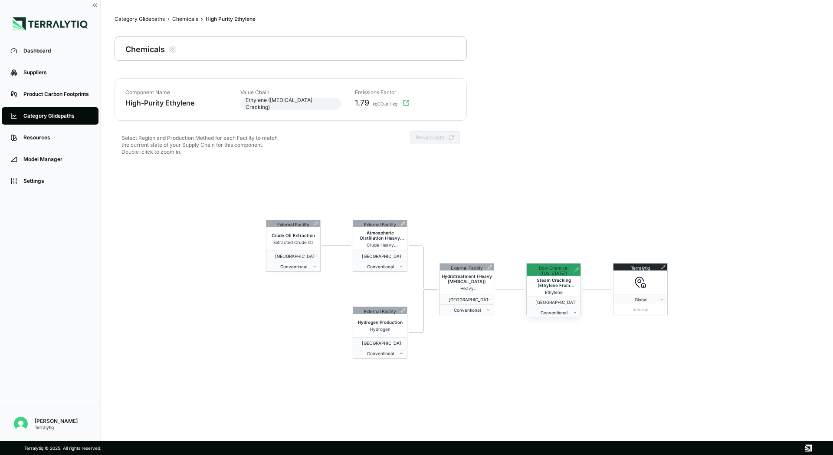
click at [416, 268] on icon at bounding box center [576, 269] width 4 height 4
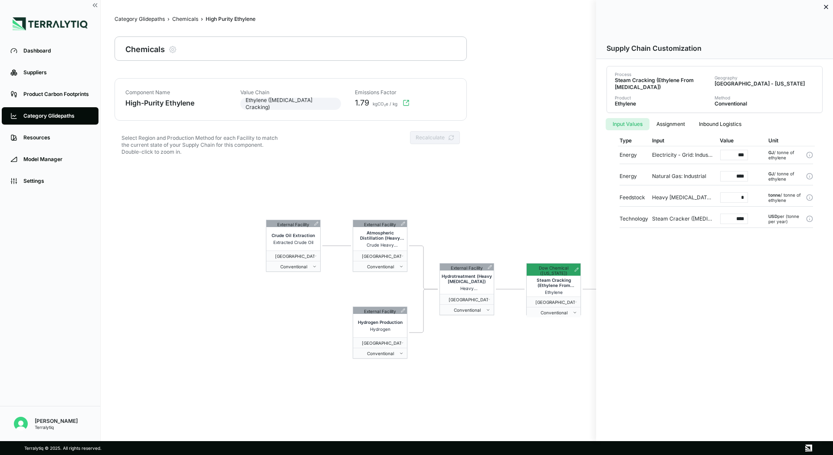
click at [416, 121] on button "Assignment" at bounding box center [671, 124] width 43 height 12
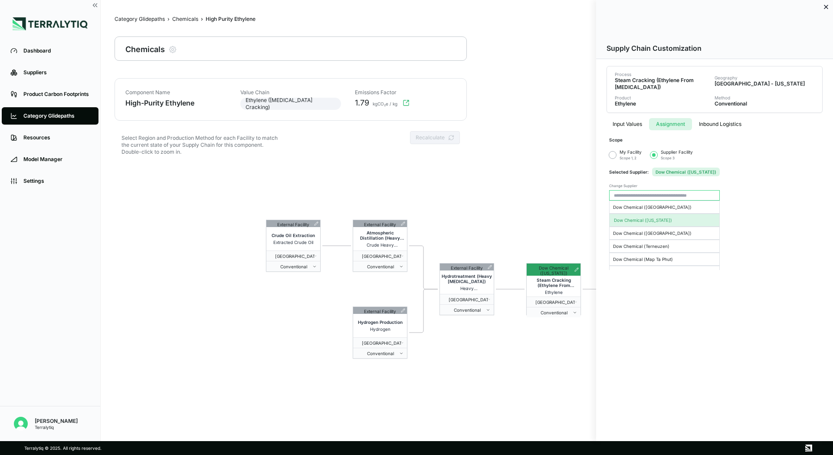
click at [416, 127] on button "Inbound Logistics" at bounding box center [720, 124] width 56 height 12
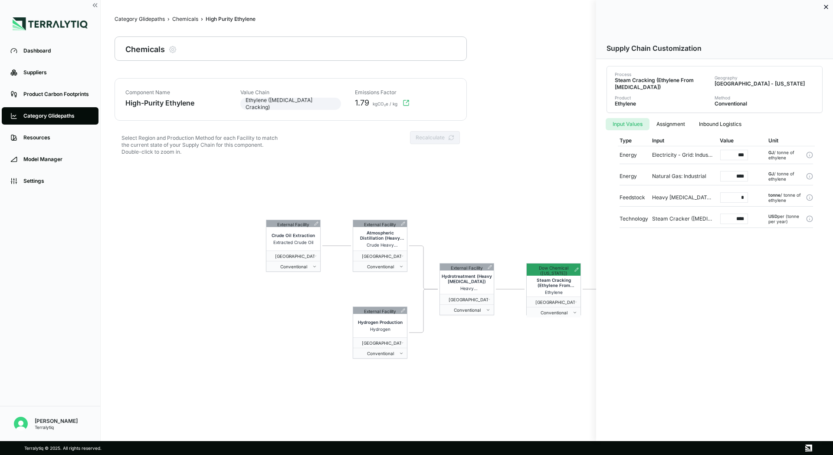
click at [416, 122] on button "Input Values" at bounding box center [628, 124] width 44 height 12
click at [416, 4] on icon at bounding box center [826, 6] width 7 height 7
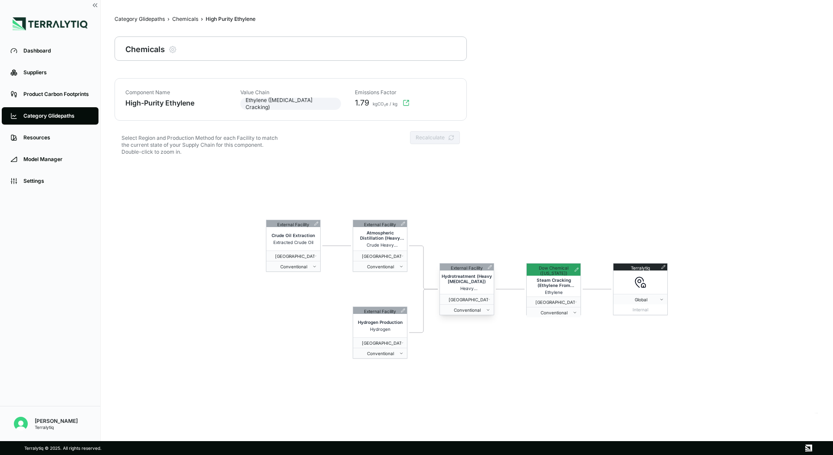
click at [416, 275] on span "Hydrotreatment (Heavy [MEDICAL_DATA])" at bounding box center [467, 278] width 50 height 10
click at [416, 268] on div "External Facility" at bounding box center [467, 266] width 32 height 7
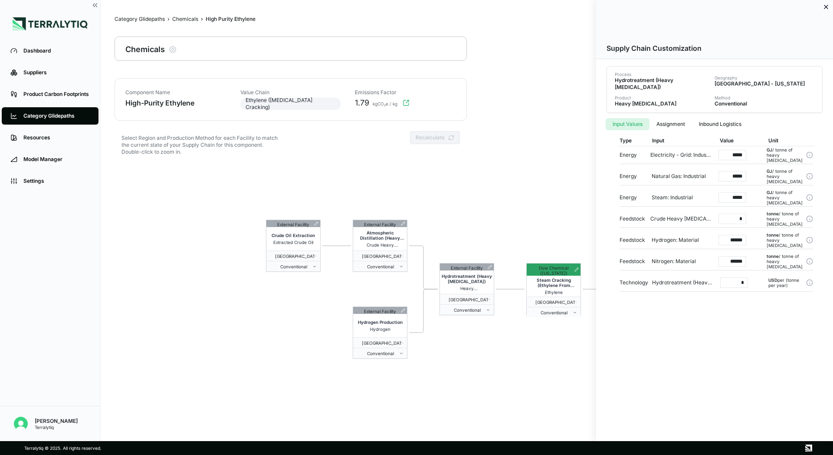
click at [416, 186] on div at bounding box center [416, 227] width 833 height 455
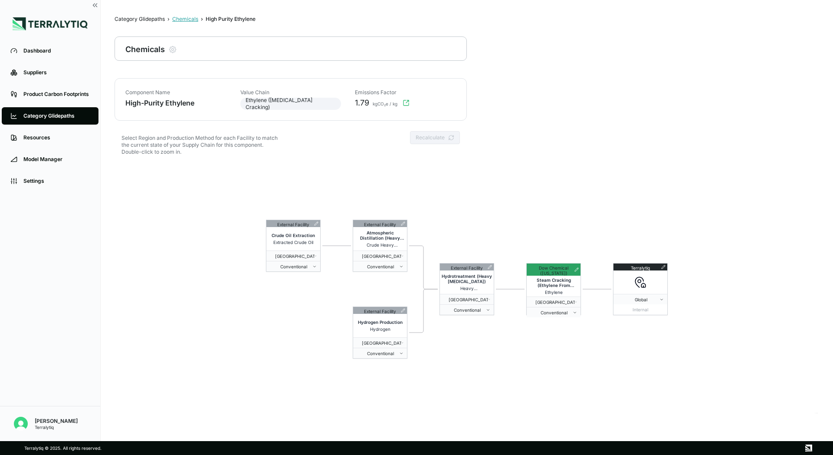
click at [189, 22] on div "Chemicals" at bounding box center [185, 19] width 26 height 7
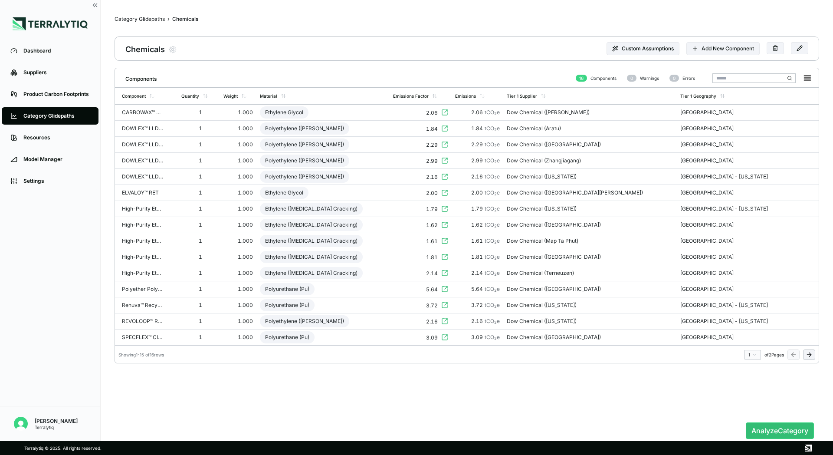
click at [255, 35] on main "Category Glidepaths › Chemicals Chemicals Chemicals Modify Product Custom Assum…" at bounding box center [467, 241] width 705 height 455
click at [390, 156] on td "Polyethylene ([PERSON_NAME])" at bounding box center [322, 161] width 133 height 16
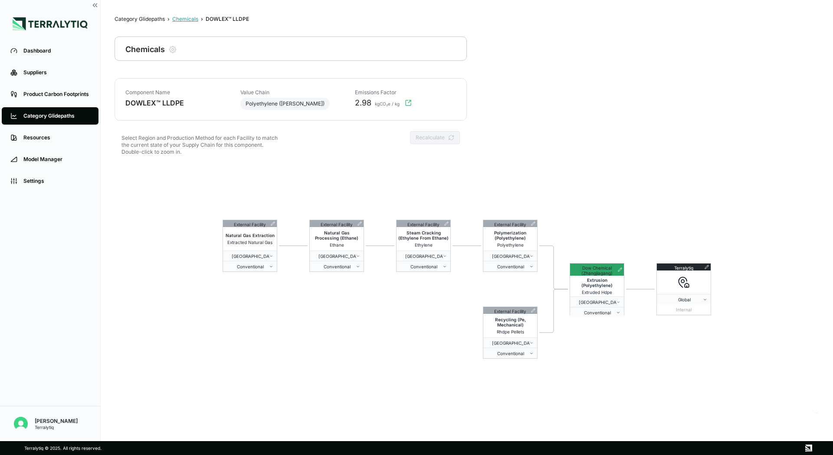
click at [191, 20] on div "Chemicals" at bounding box center [185, 19] width 26 height 7
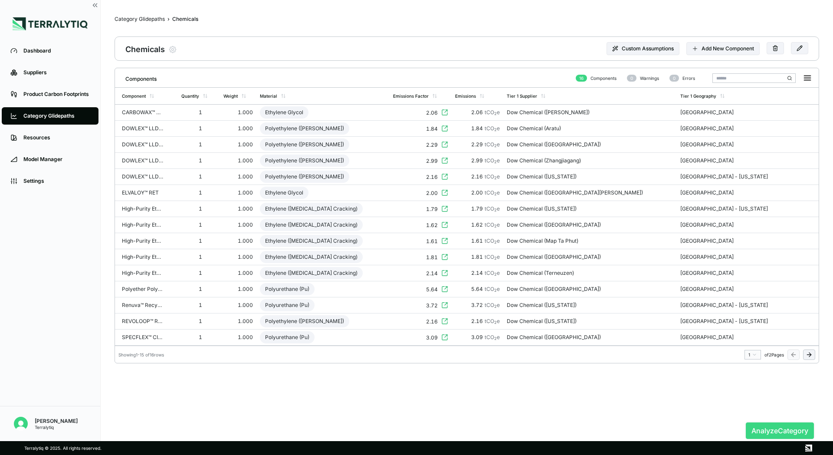
click at [416, 431] on button "Analyze Category" at bounding box center [780, 430] width 68 height 16
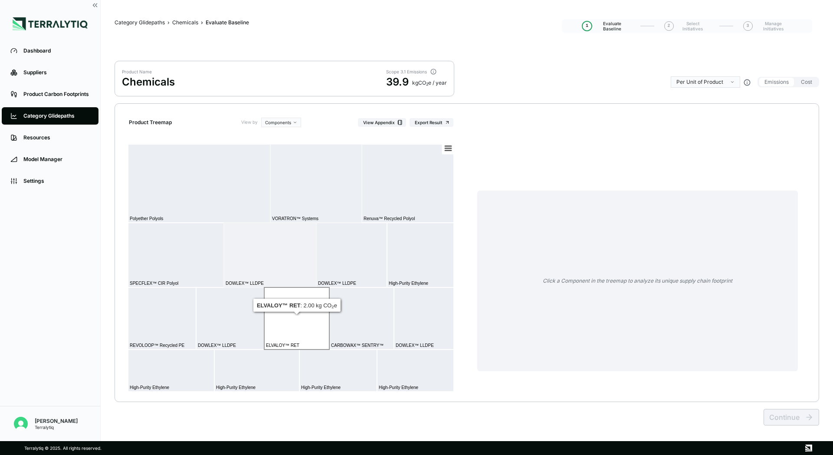
click at [295, 323] on rect at bounding box center [296, 318] width 65 height 62
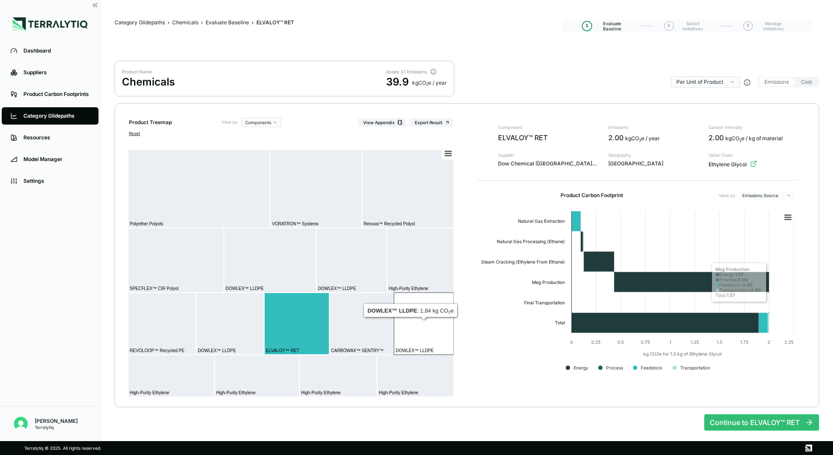
click at [416, 315] on rect at bounding box center [424, 323] width 60 height 62
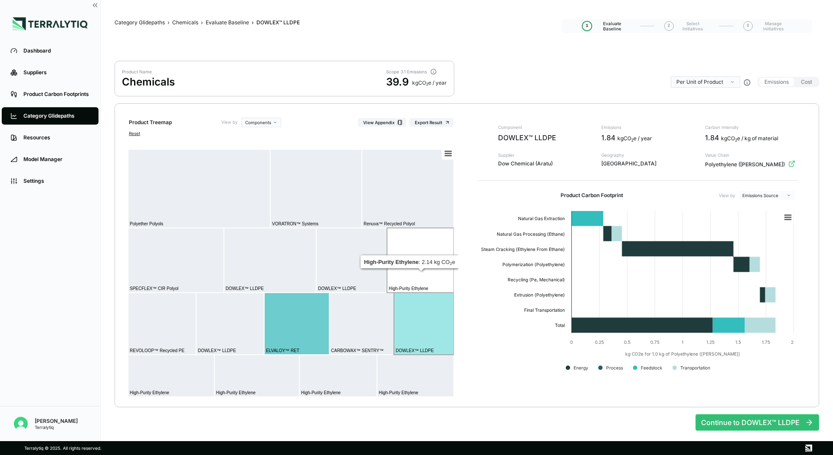
click at [416, 272] on rect at bounding box center [420, 260] width 67 height 65
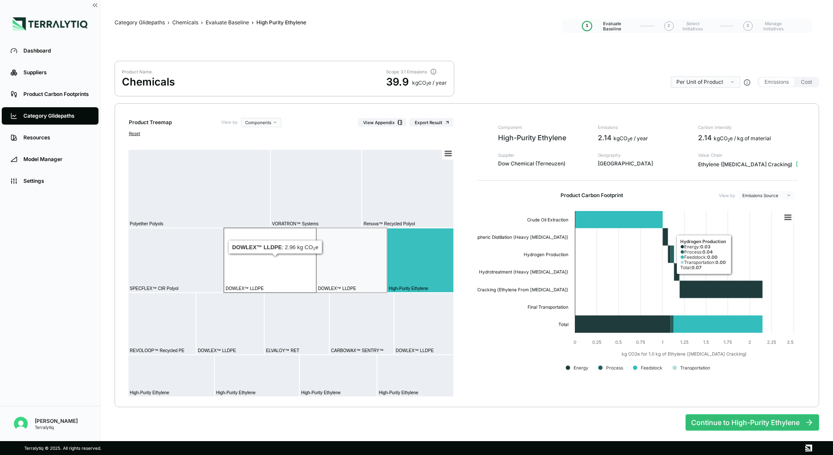
click at [269, 251] on rect at bounding box center [270, 260] width 92 height 65
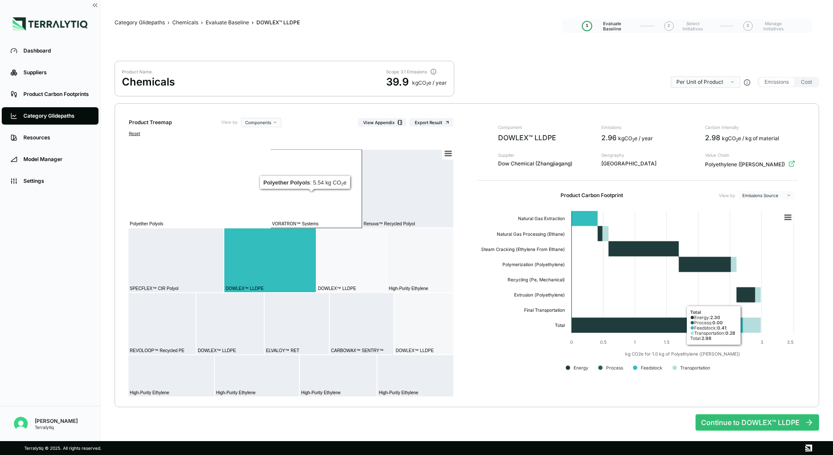
click at [190, 199] on rect at bounding box center [199, 188] width 142 height 79
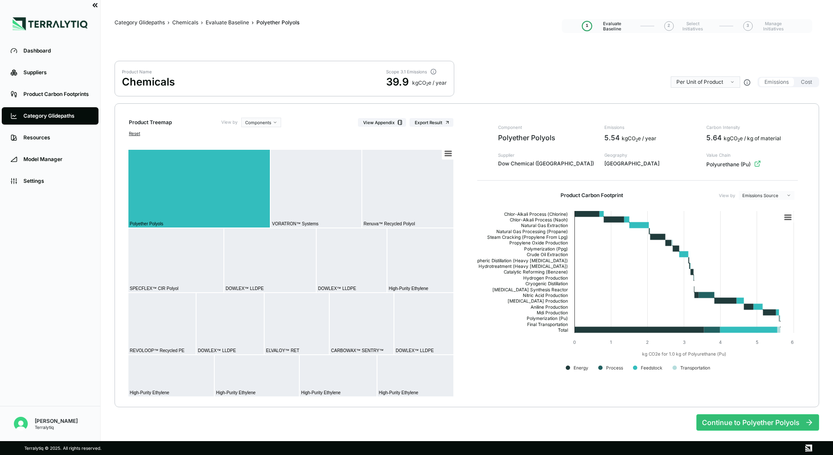
click at [95, 4] on icon at bounding box center [94, 4] width 2 height 3
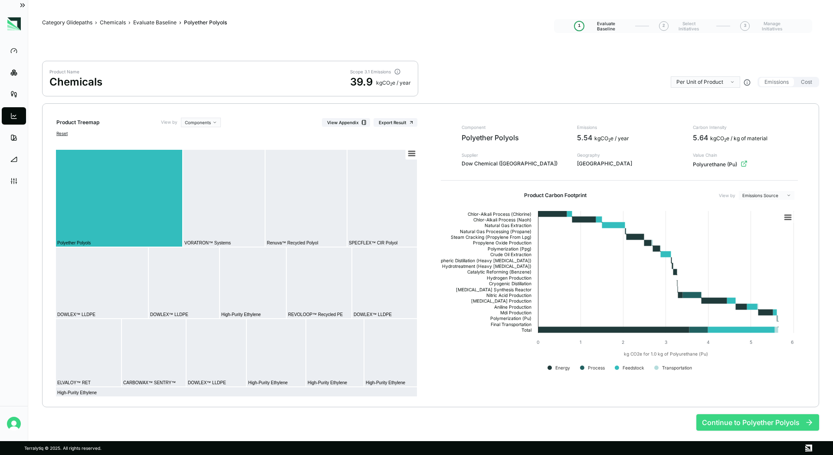
click at [416, 420] on button "Continue to Polyether Polyols" at bounding box center [757, 422] width 123 height 16
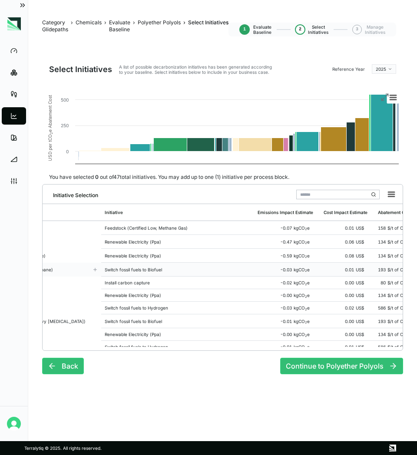
scroll to position [0, 45]
